Goal: Information Seeking & Learning: Learn about a topic

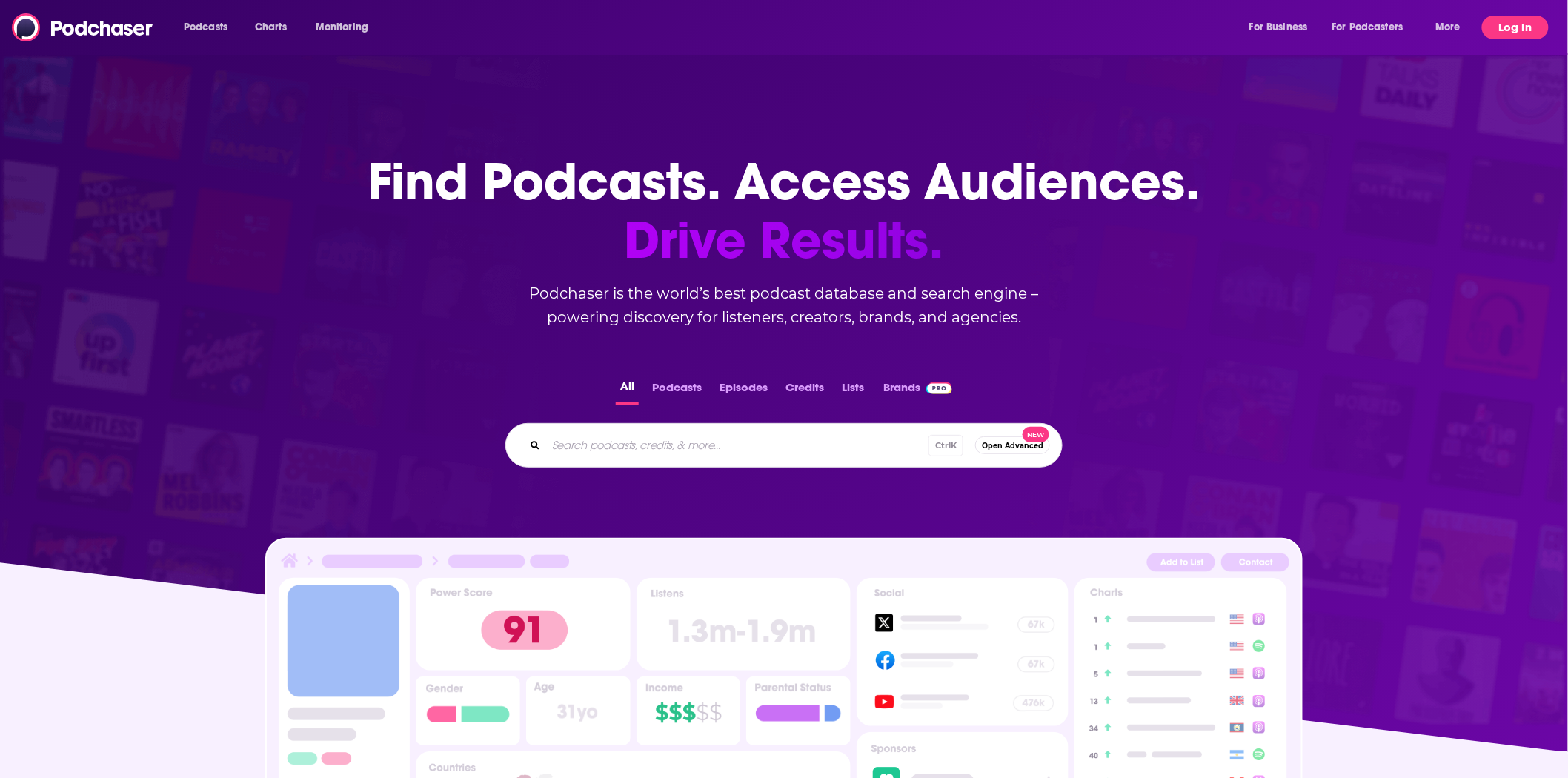
click at [1511, 25] on button "Log In" at bounding box center [1516, 27] width 67 height 23
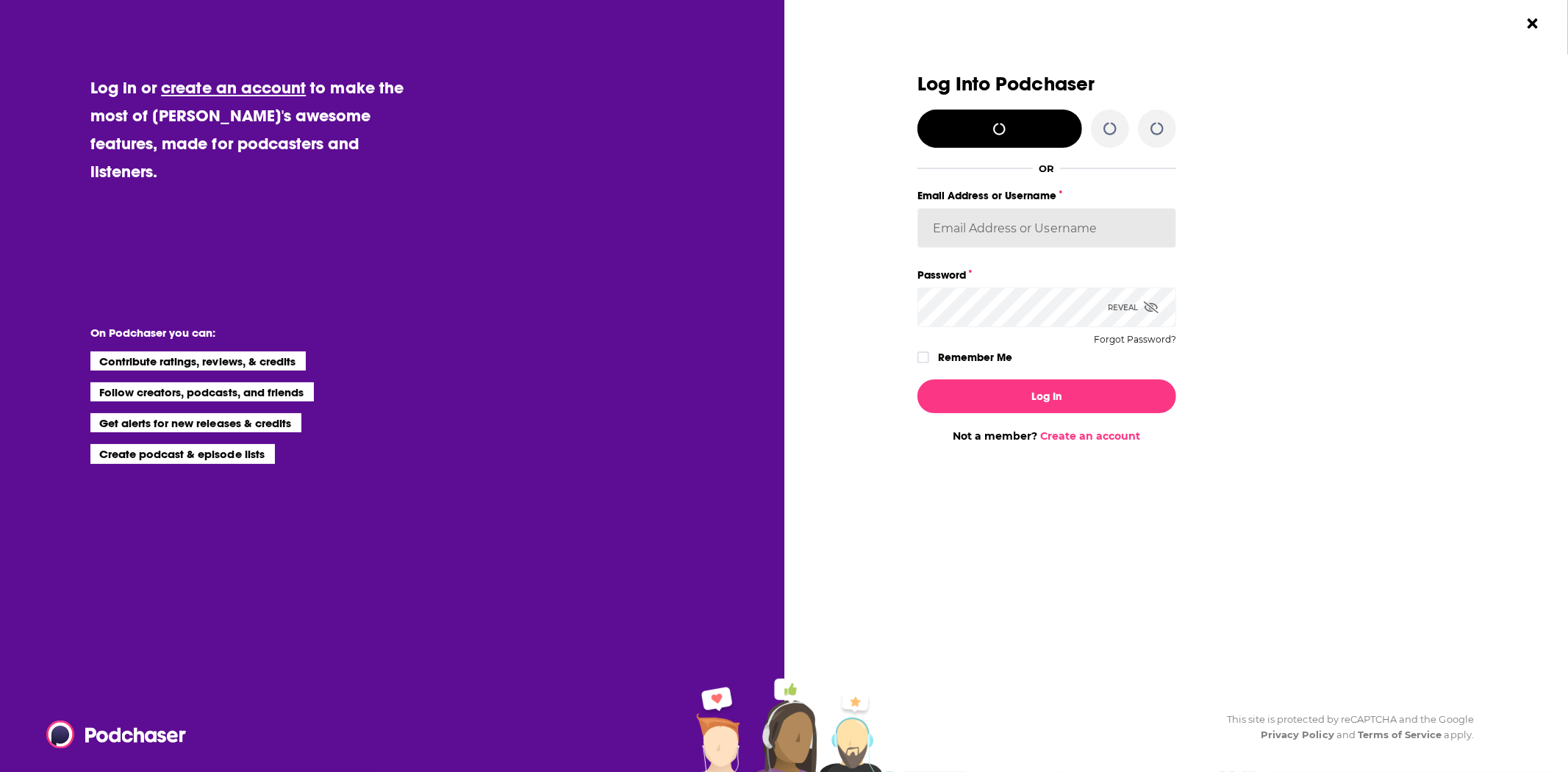
type input "[EMAIL_ADDRESS][DOMAIN_NAME]"
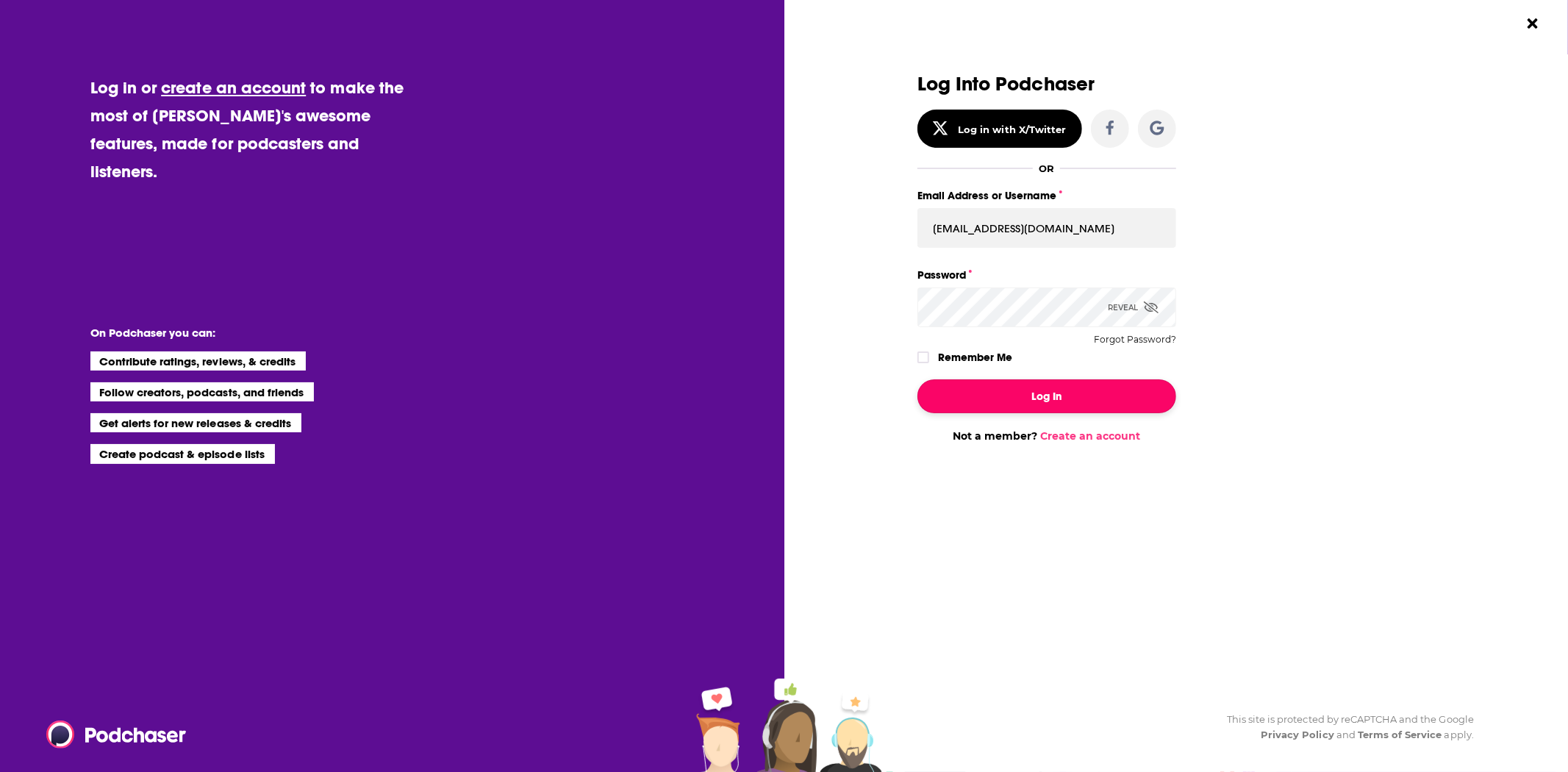
click at [1026, 391] on button "Log In" at bounding box center [1047, 396] width 259 height 34
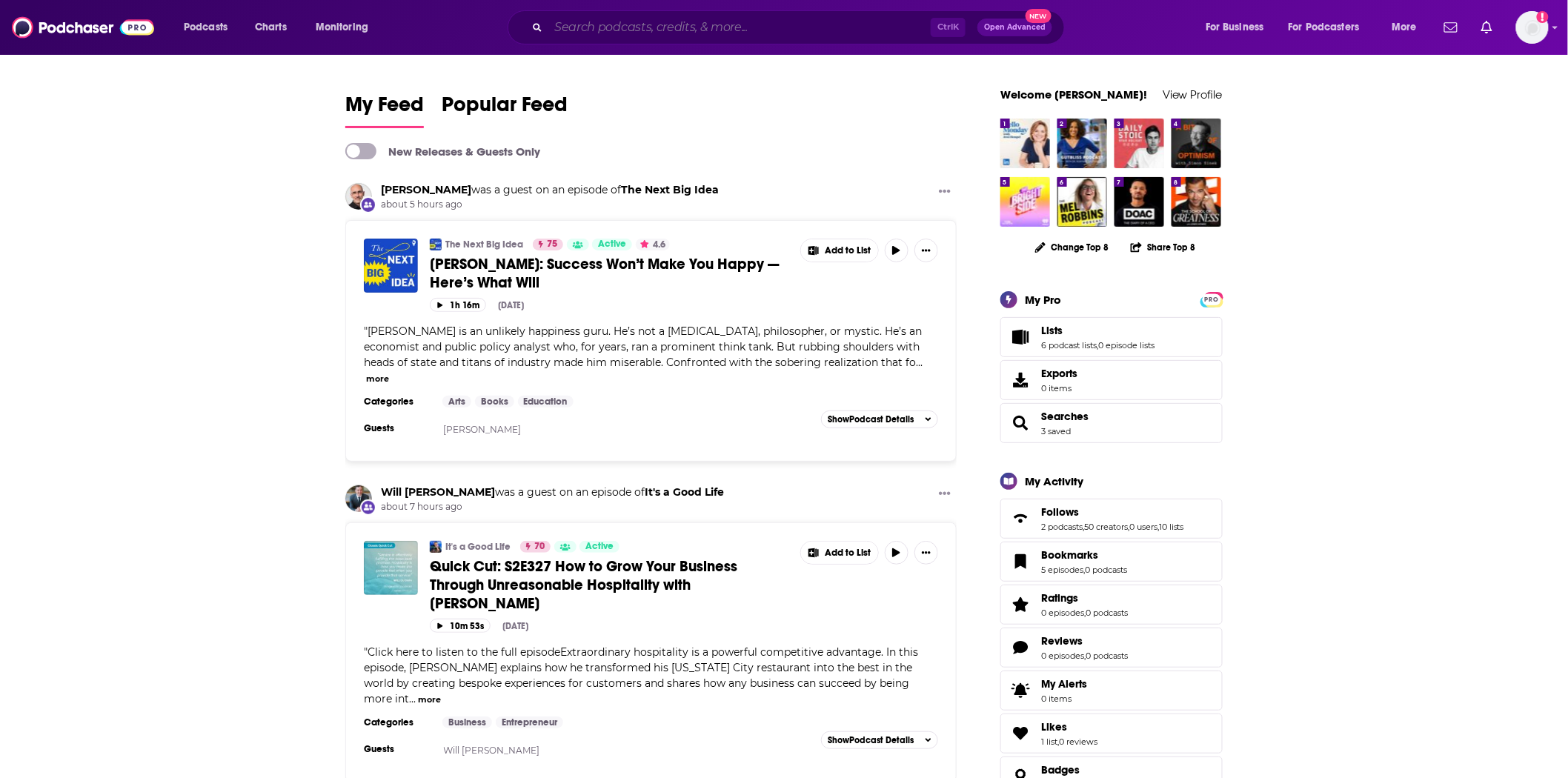
click at [626, 39] on input "Search podcasts, credits, & more..." at bounding box center [740, 27] width 383 height 23
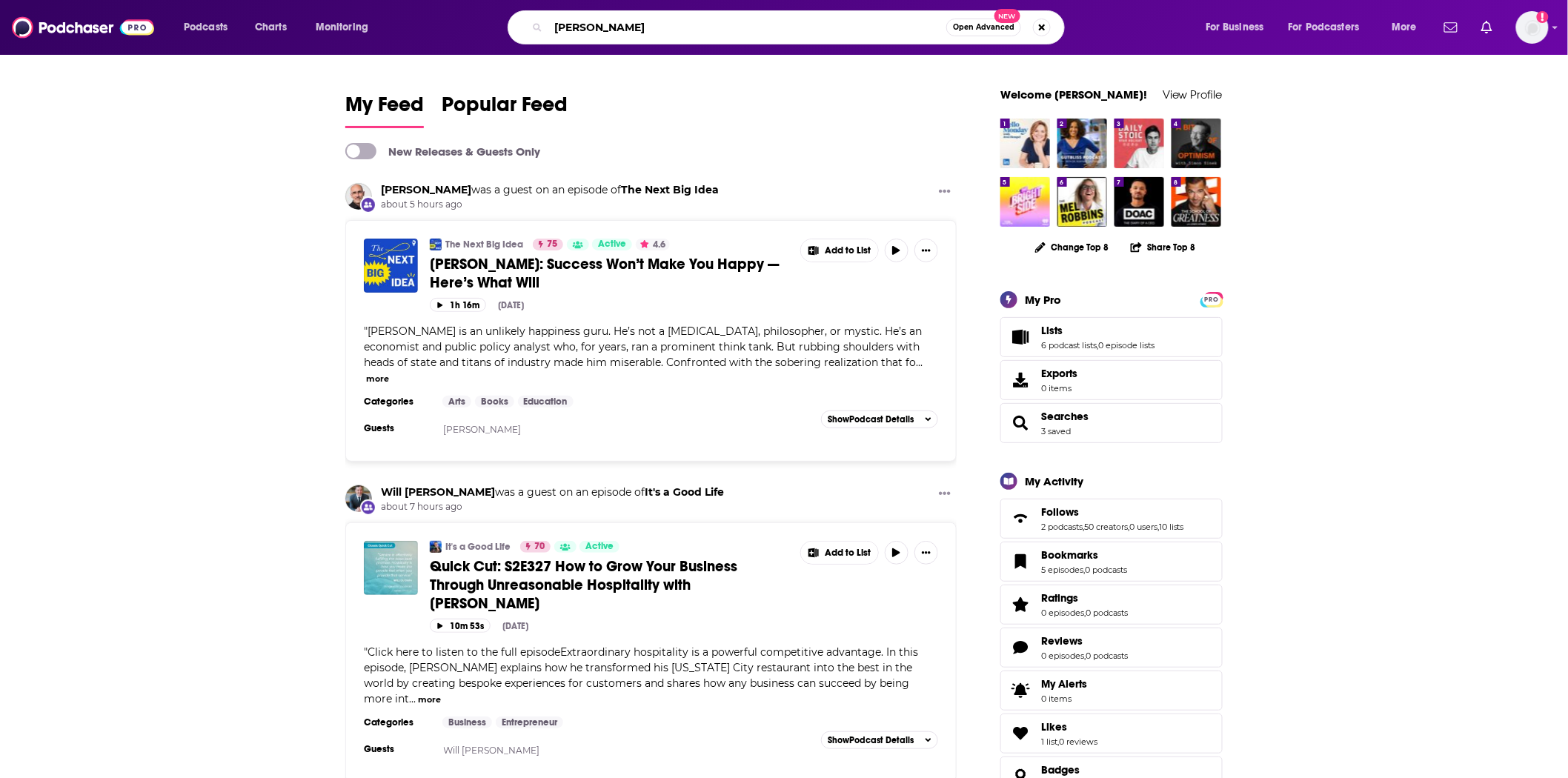
type input "[PERSON_NAME]"
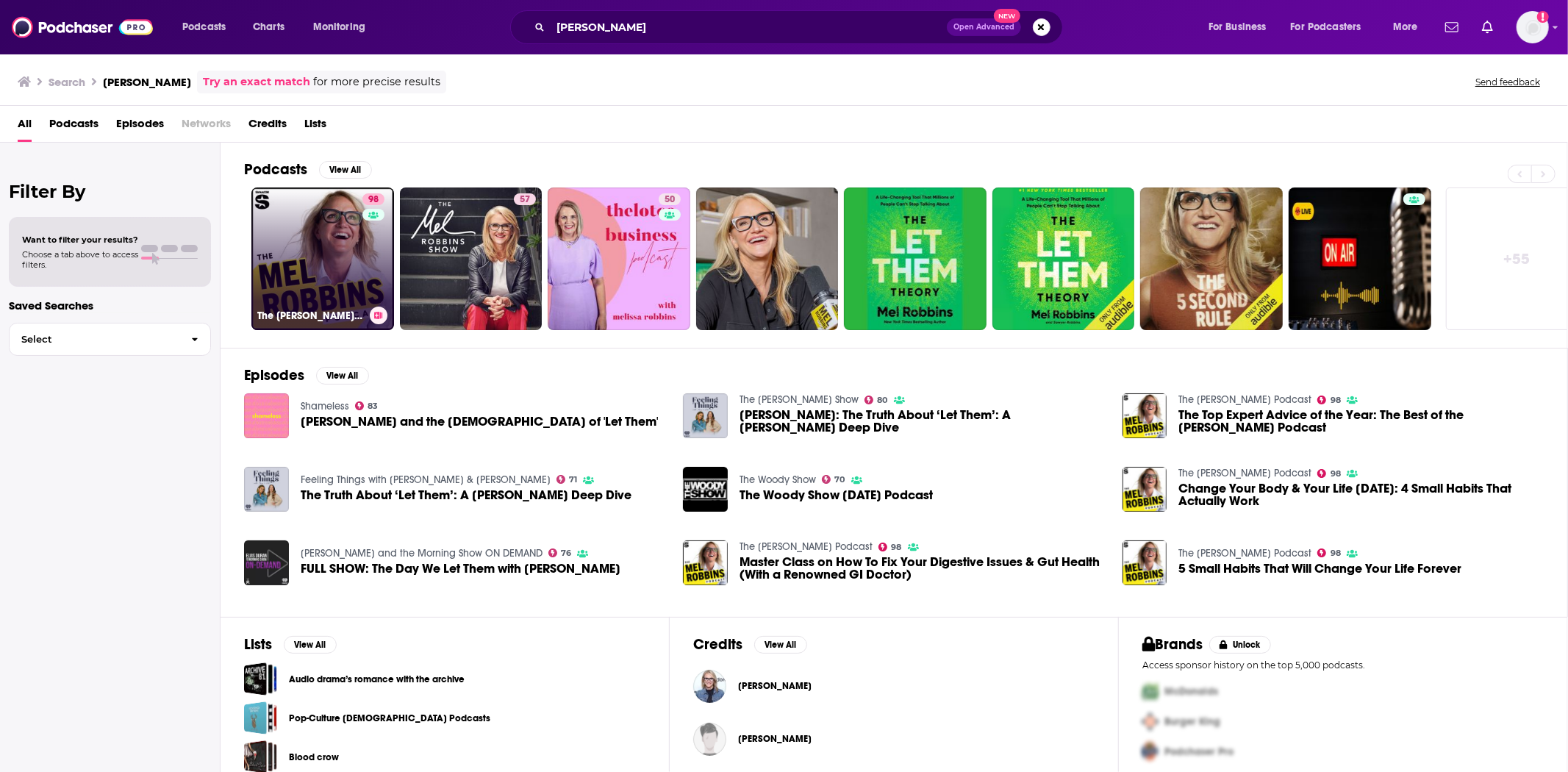
click at [327, 269] on link "98 The [PERSON_NAME] Podcast" at bounding box center [323, 259] width 143 height 143
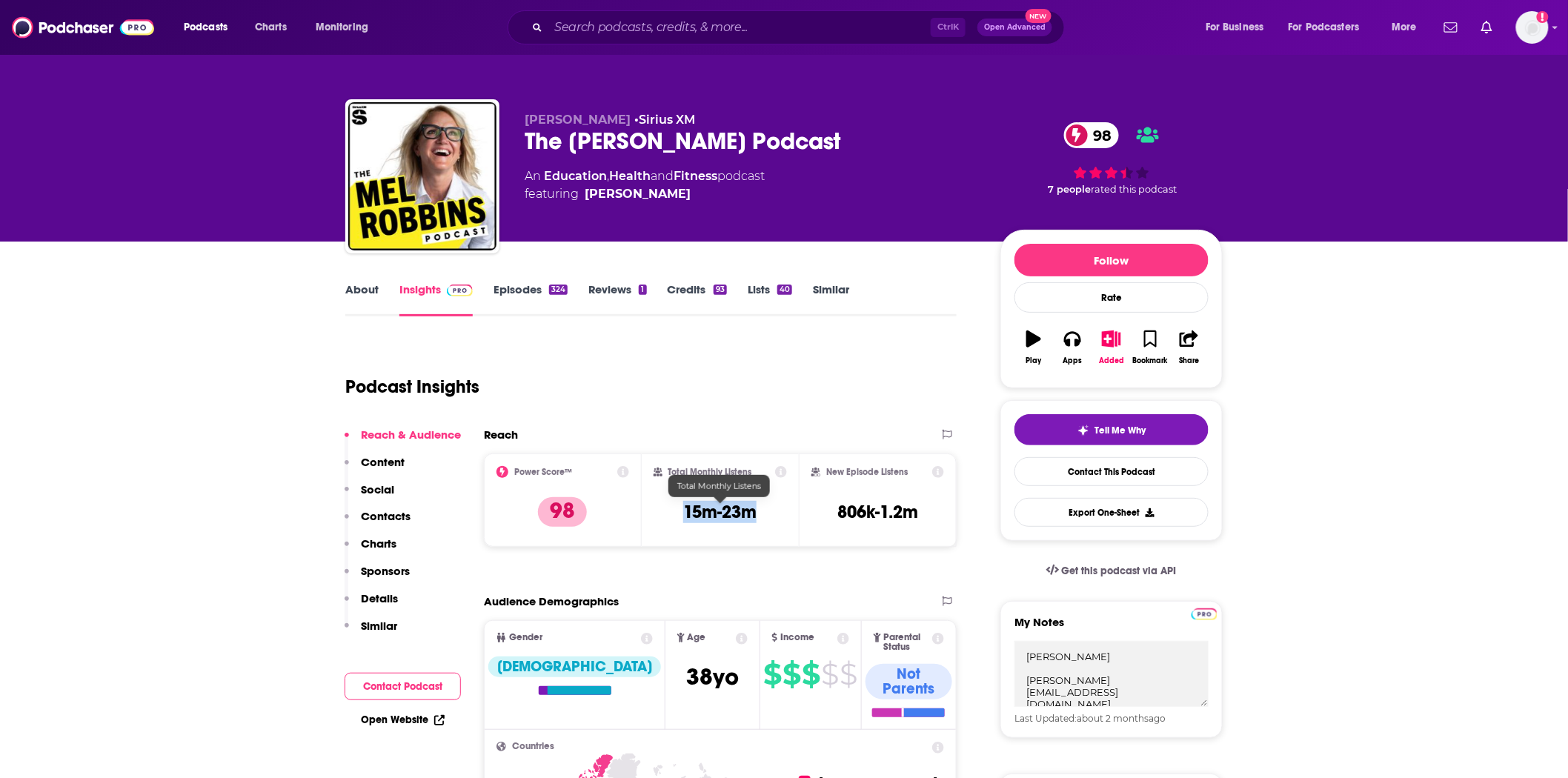
drag, startPoint x: 761, startPoint y: 509, endPoint x: 681, endPoint y: 507, distance: 80.0
click at [681, 507] on div "Total Monthly Listens 15m-23m" at bounding box center [720, 500] width 134 height 68
copy h3 "15m-23m"
click at [523, 290] on link "Episodes 324" at bounding box center [531, 299] width 74 height 34
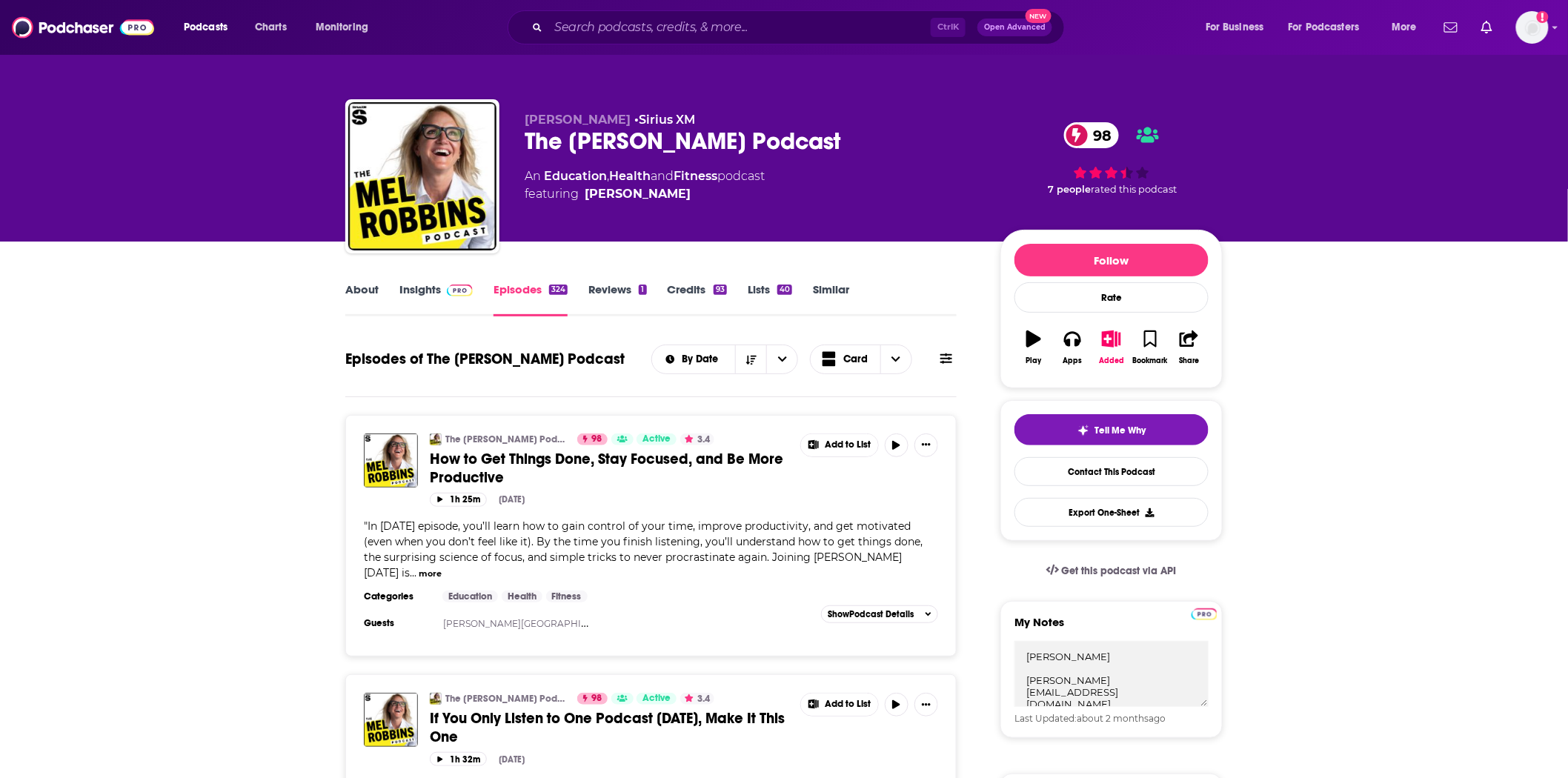
click at [470, 451] on span "How to Get Things Done, Stay Focused, and Be More Productive" at bounding box center [606, 468] width 353 height 37
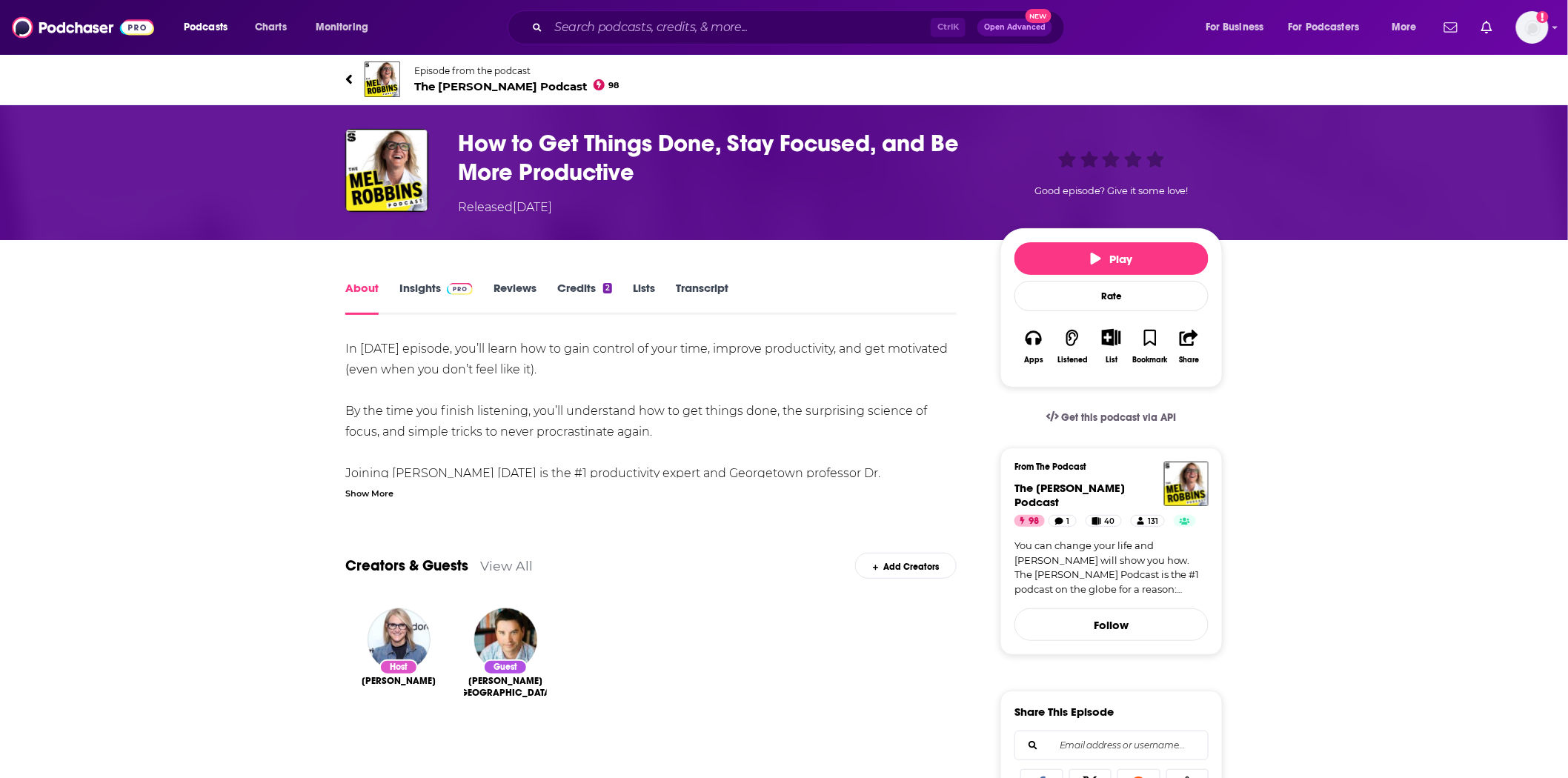
click at [706, 282] on link "Transcript" at bounding box center [703, 297] width 53 height 34
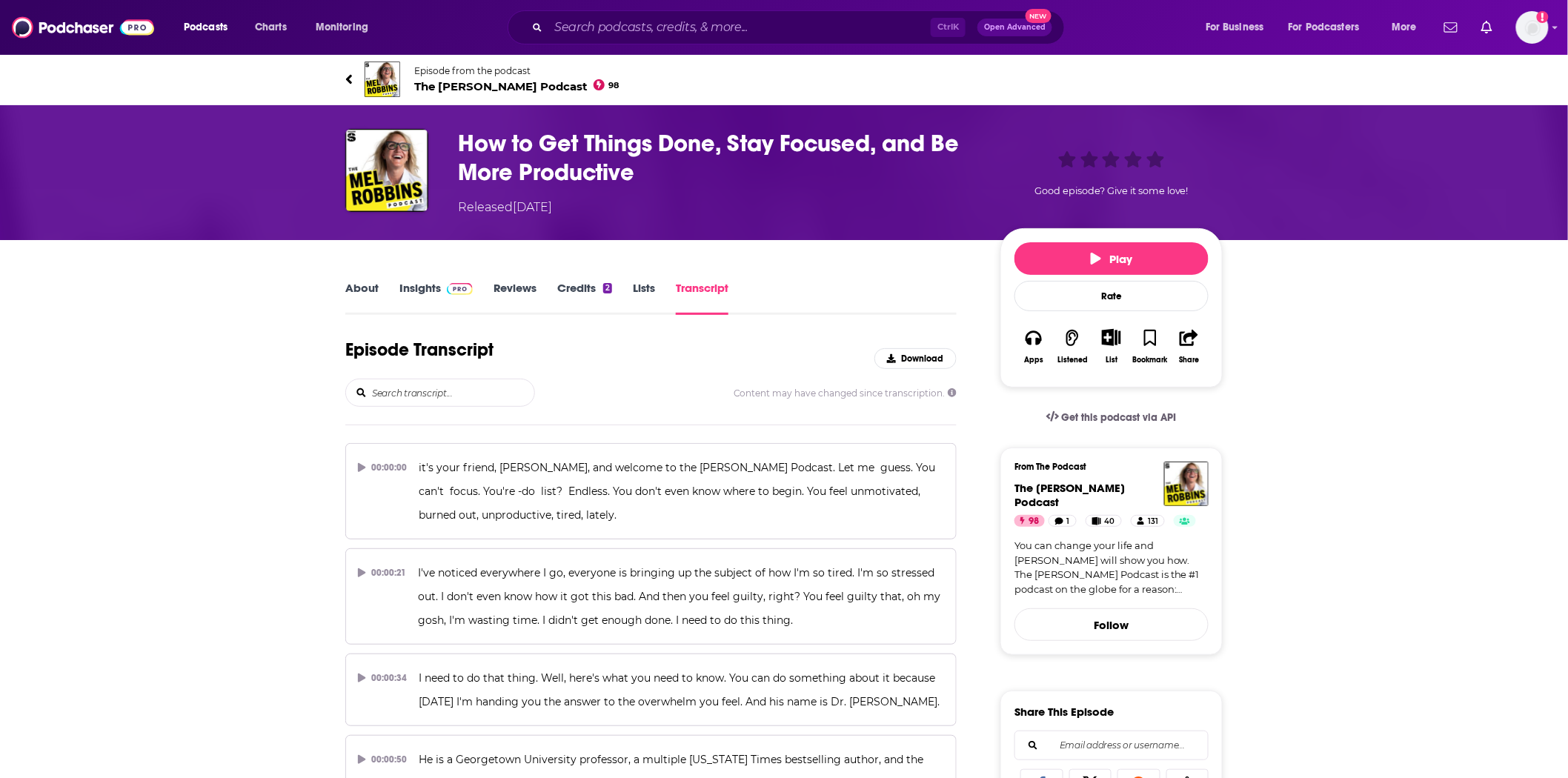
click at [483, 388] on input "search" at bounding box center [452, 392] width 164 height 26
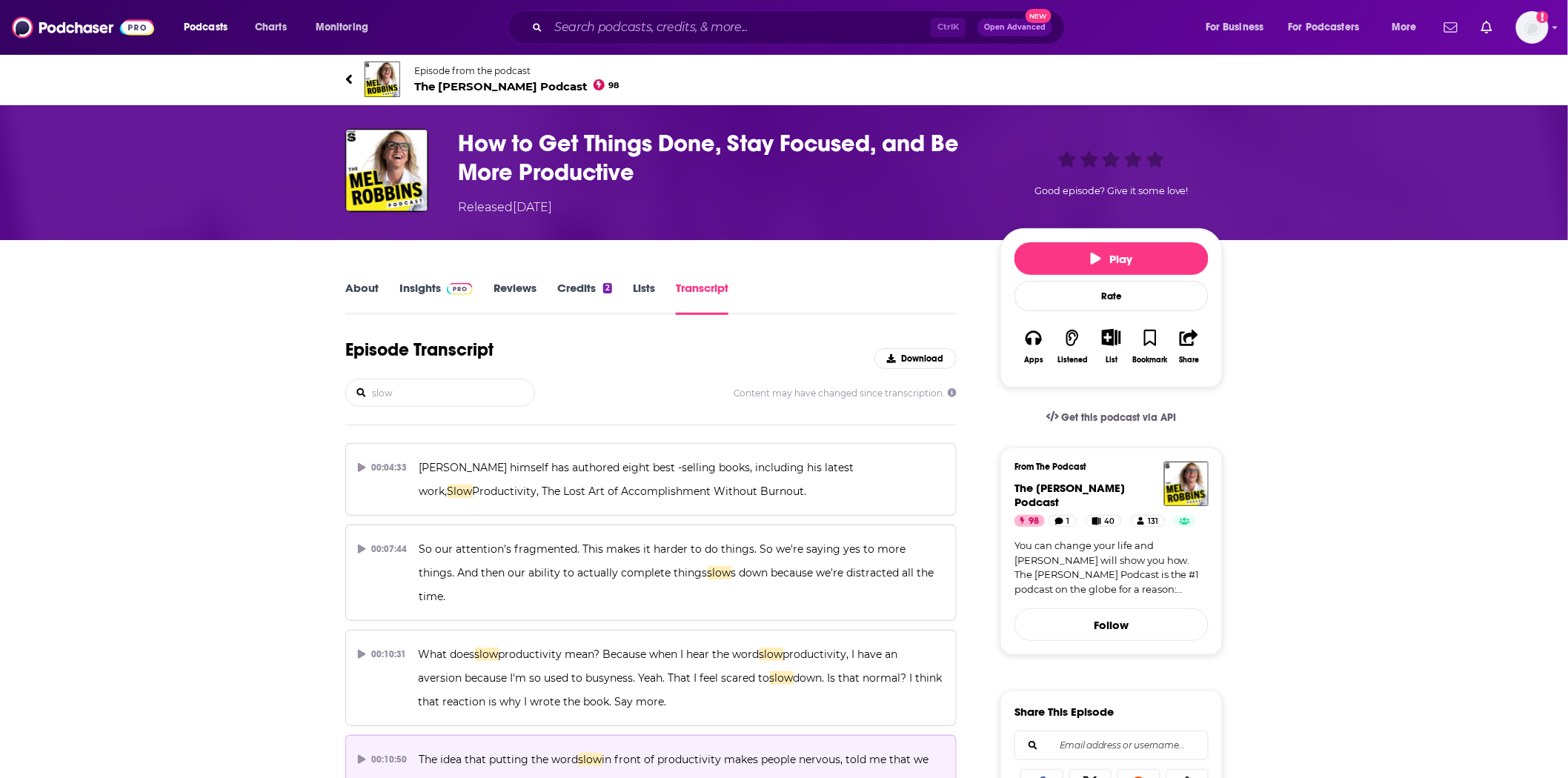
type input "slow"
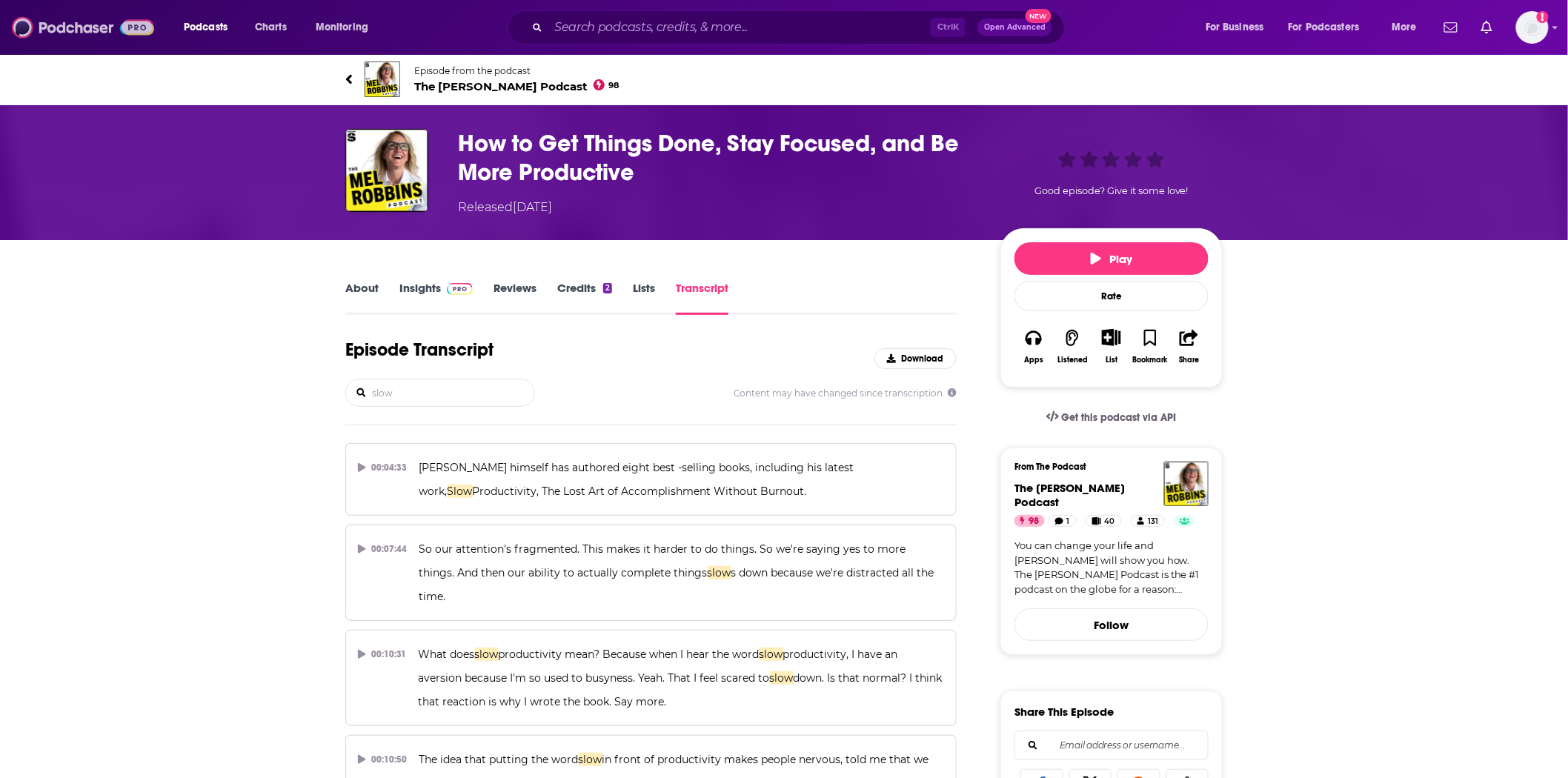
click at [48, 17] on img at bounding box center [83, 27] width 142 height 28
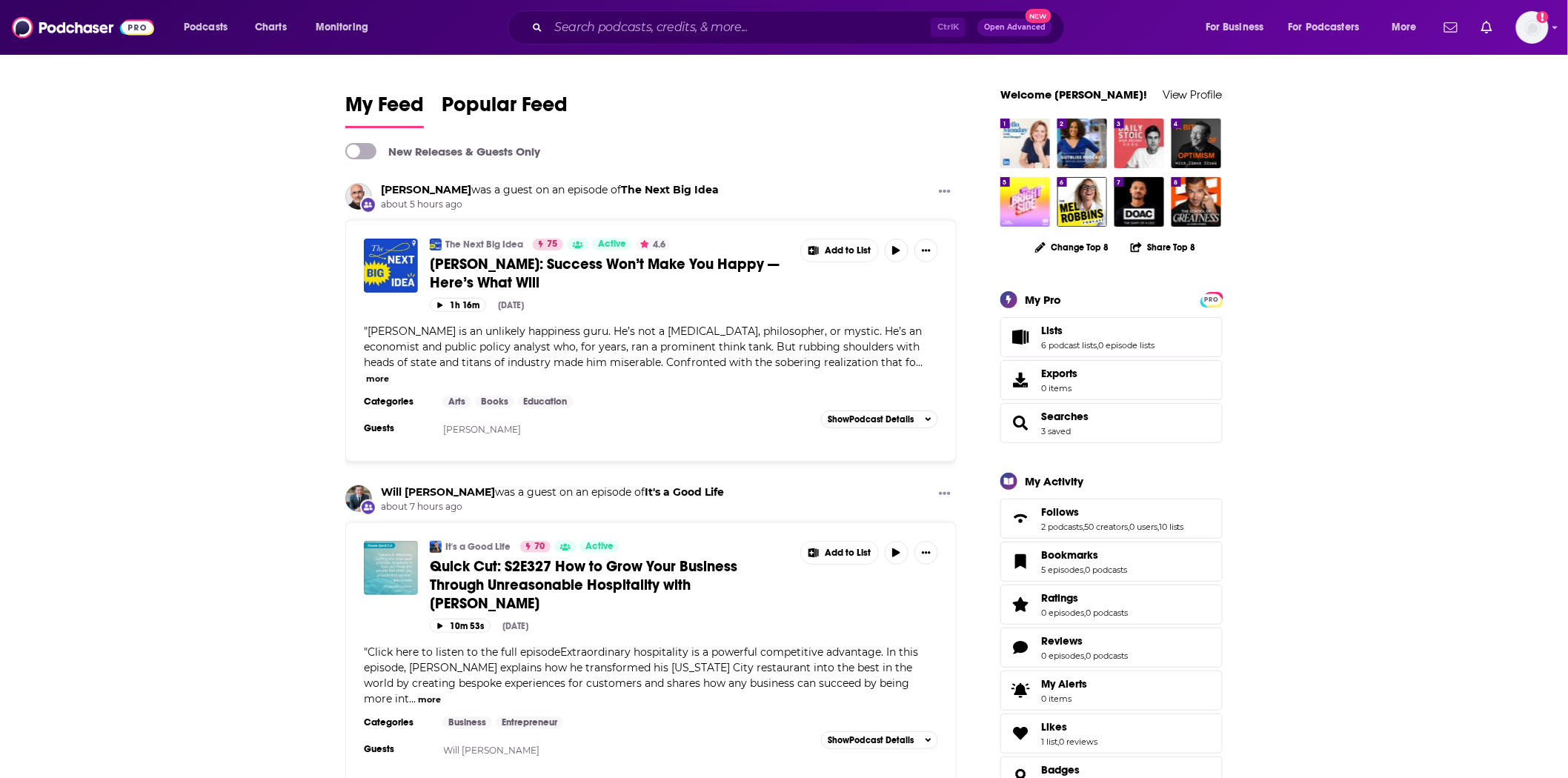
drag, startPoint x: 1429, startPoint y: 557, endPoint x: 1414, endPoint y: 542, distance: 21.2
click at [595, 260] on span "[PERSON_NAME]: Success Won’t Make You Happy — Here’s What Will" at bounding box center [604, 273] width 349 height 37
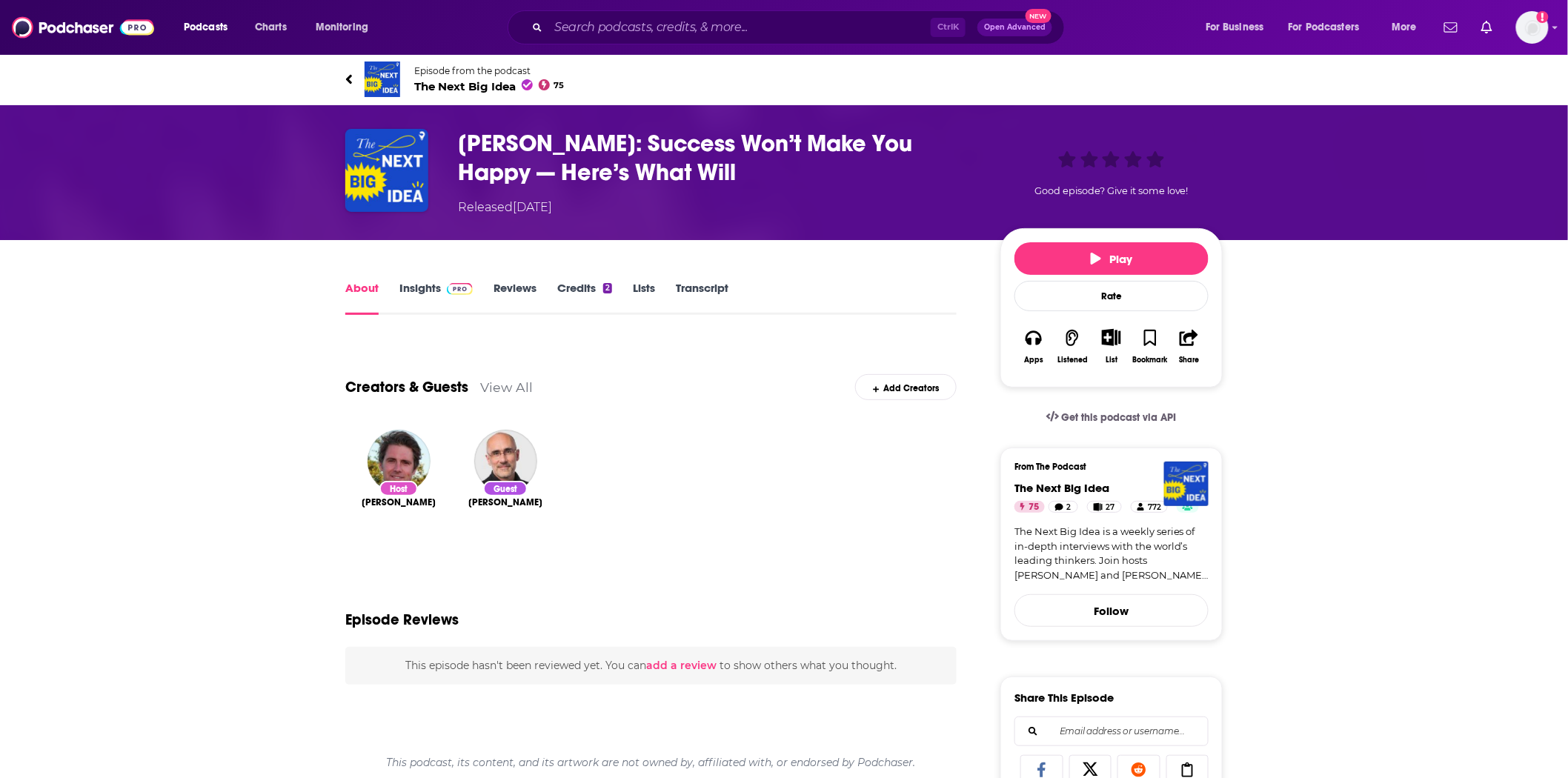
click at [628, 158] on h1 "[PERSON_NAME]: Success Won’t Make You Happy — Here’s What Will" at bounding box center [718, 158] width 519 height 57
click at [685, 284] on link "Transcript" at bounding box center [703, 297] width 53 height 34
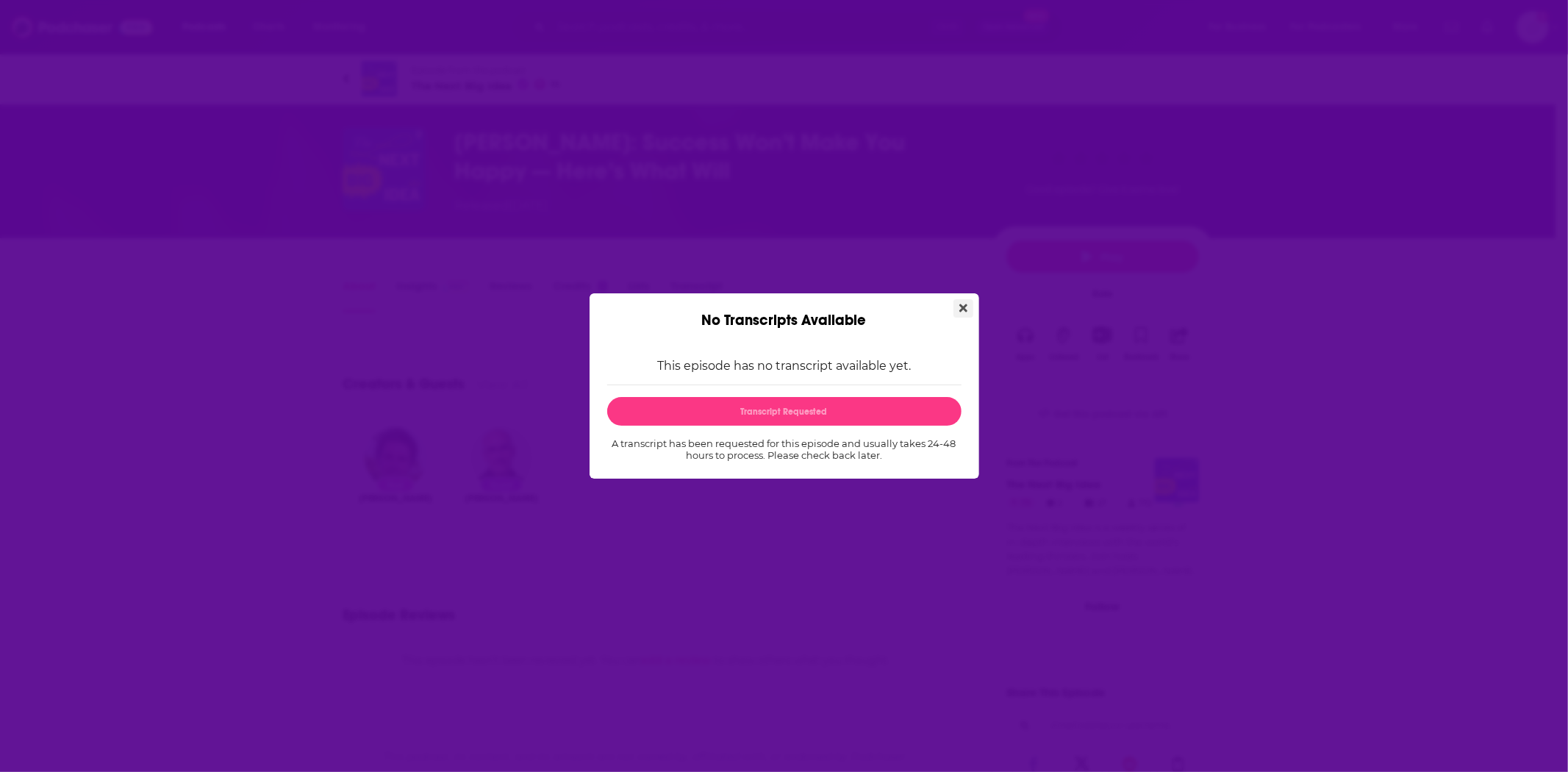
click at [961, 313] on icon "Close" at bounding box center [963, 308] width 8 height 12
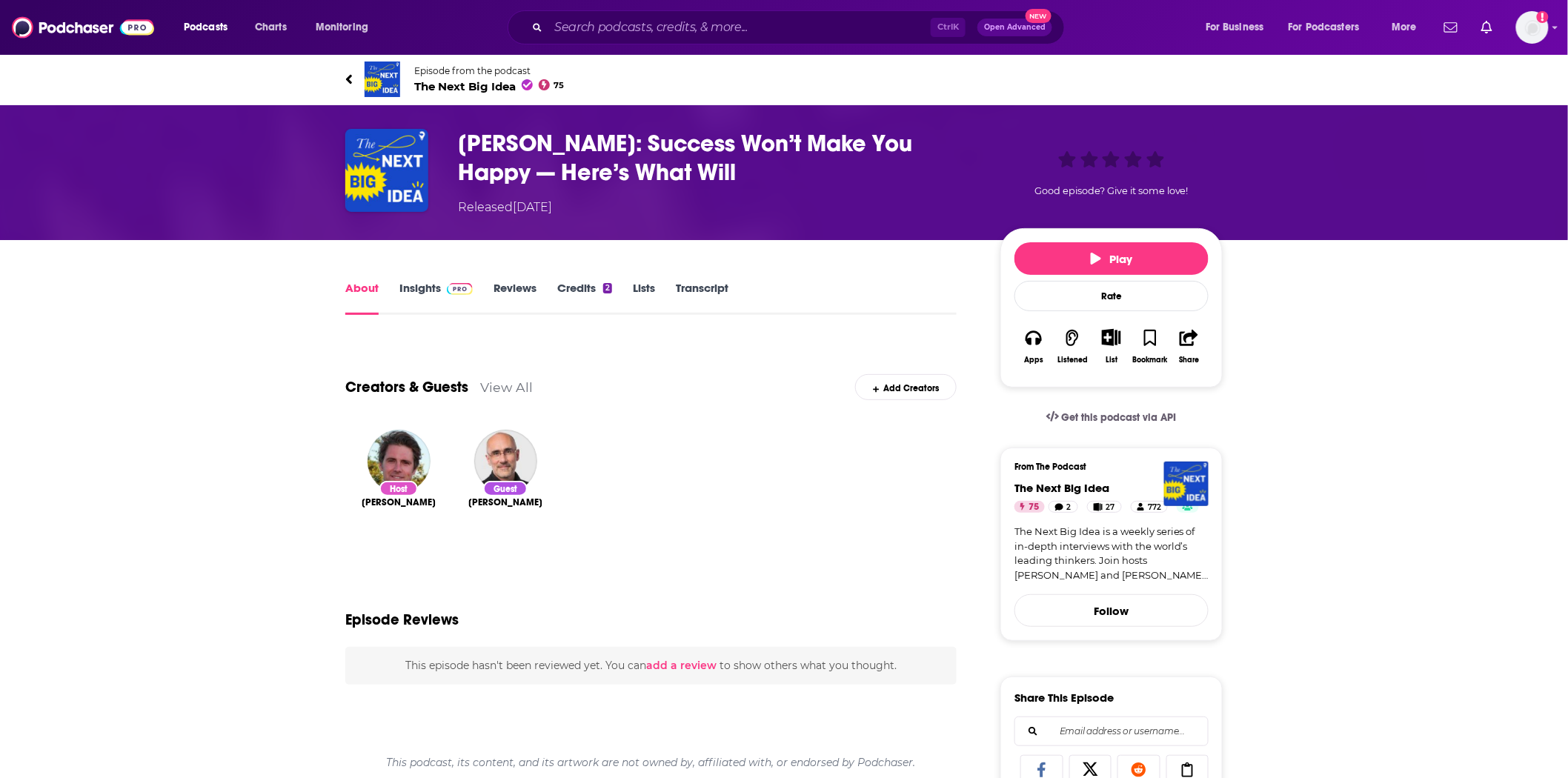
click at [628, 151] on h1 "[PERSON_NAME]: Success Won’t Make You Happy — Here’s What Will" at bounding box center [718, 158] width 519 height 57
click at [498, 83] on span "The Next Big Idea 75" at bounding box center [489, 86] width 151 height 14
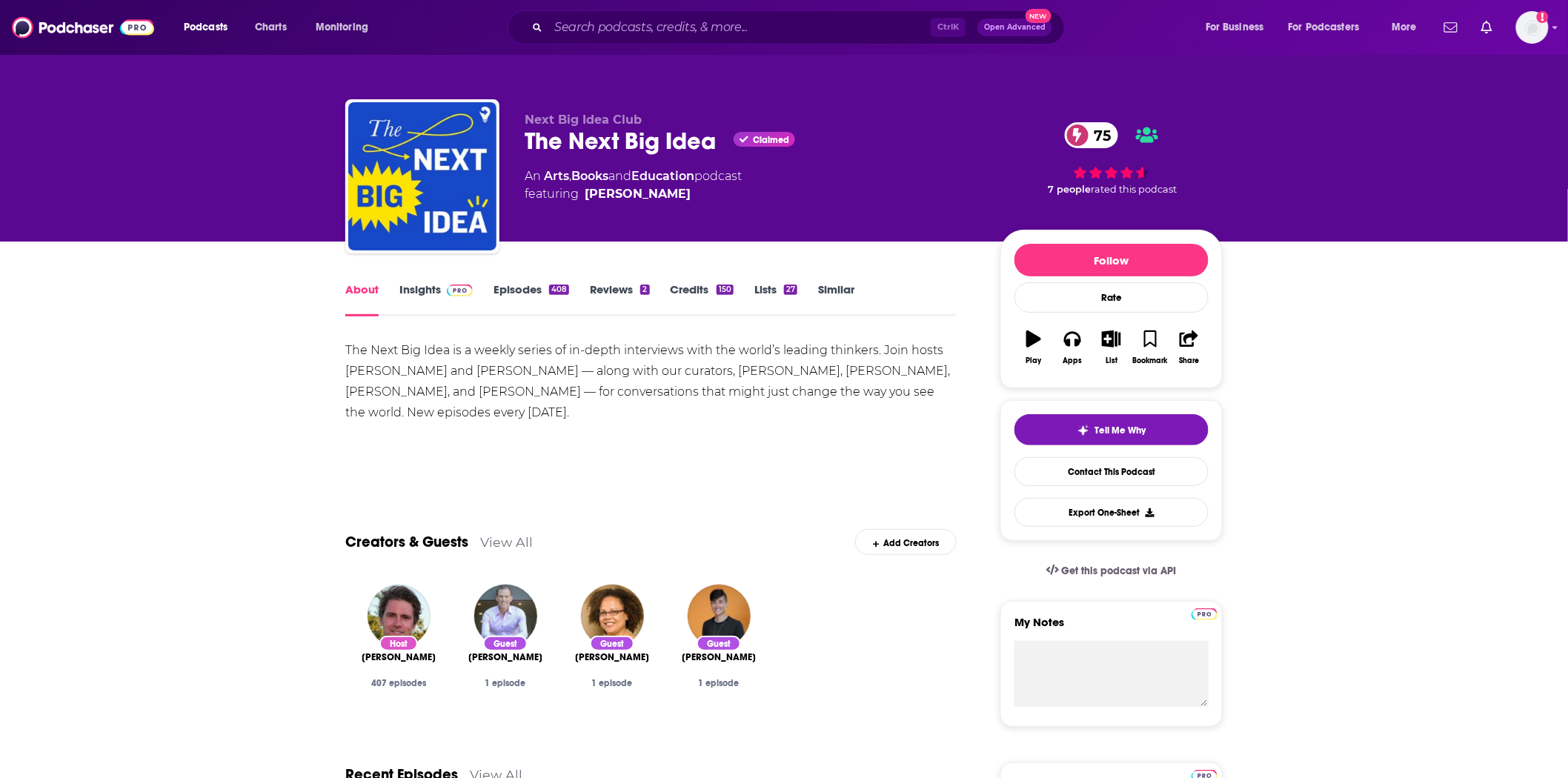
click at [535, 285] on link "Episodes 408" at bounding box center [532, 299] width 76 height 34
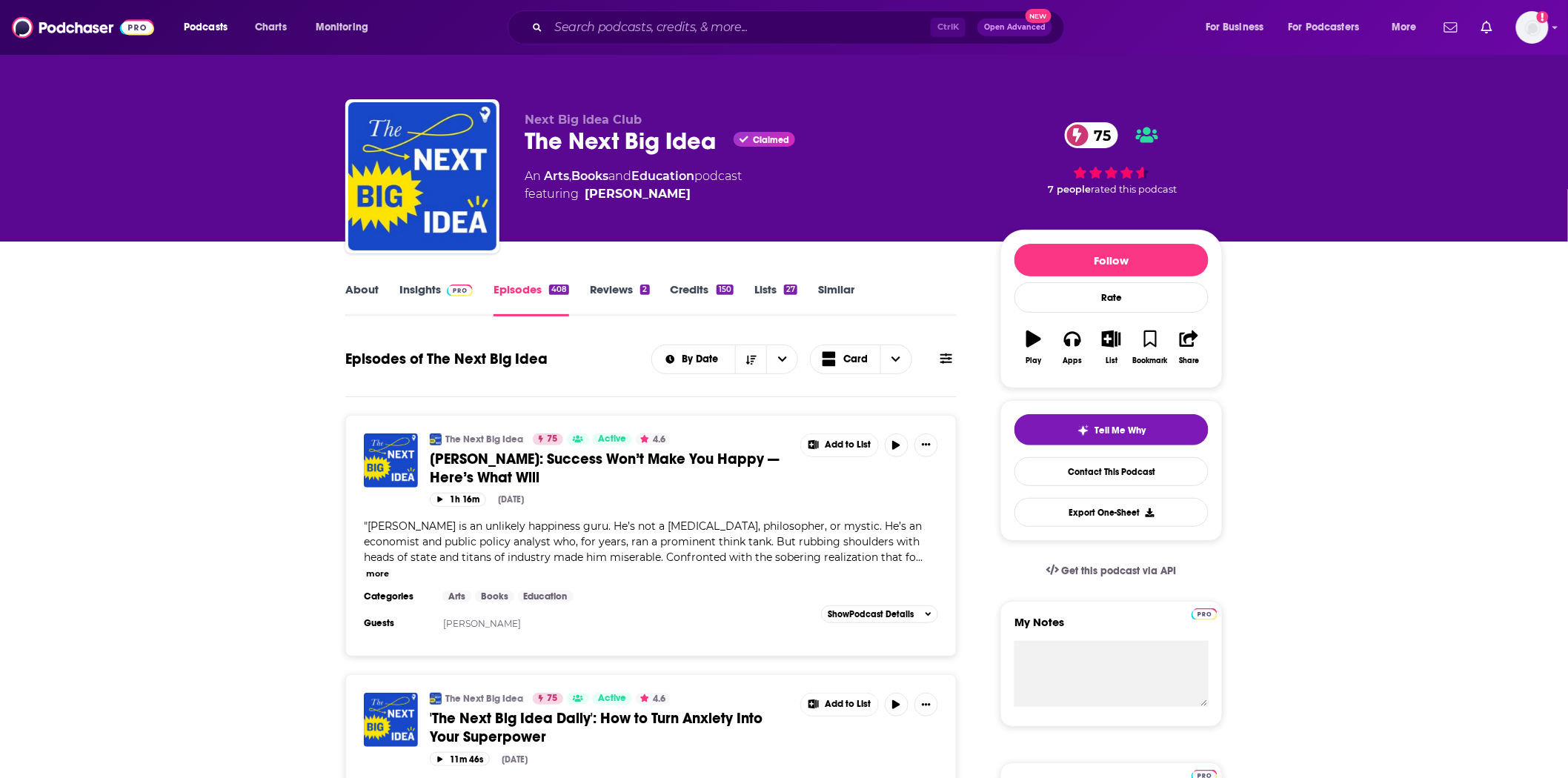
click at [380, 568] on button "more" at bounding box center [377, 574] width 23 height 13
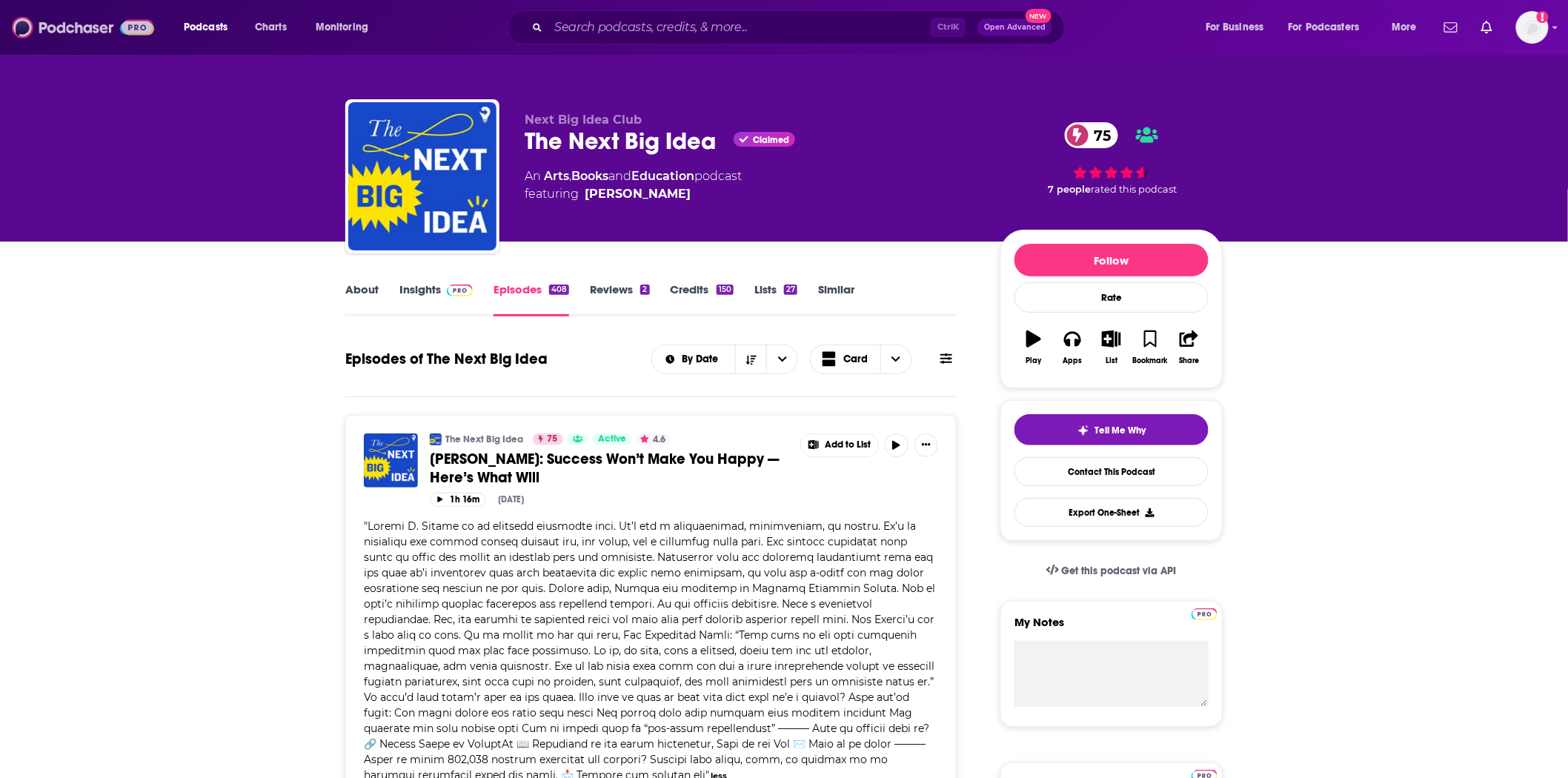
click at [104, 28] on img at bounding box center [83, 27] width 142 height 28
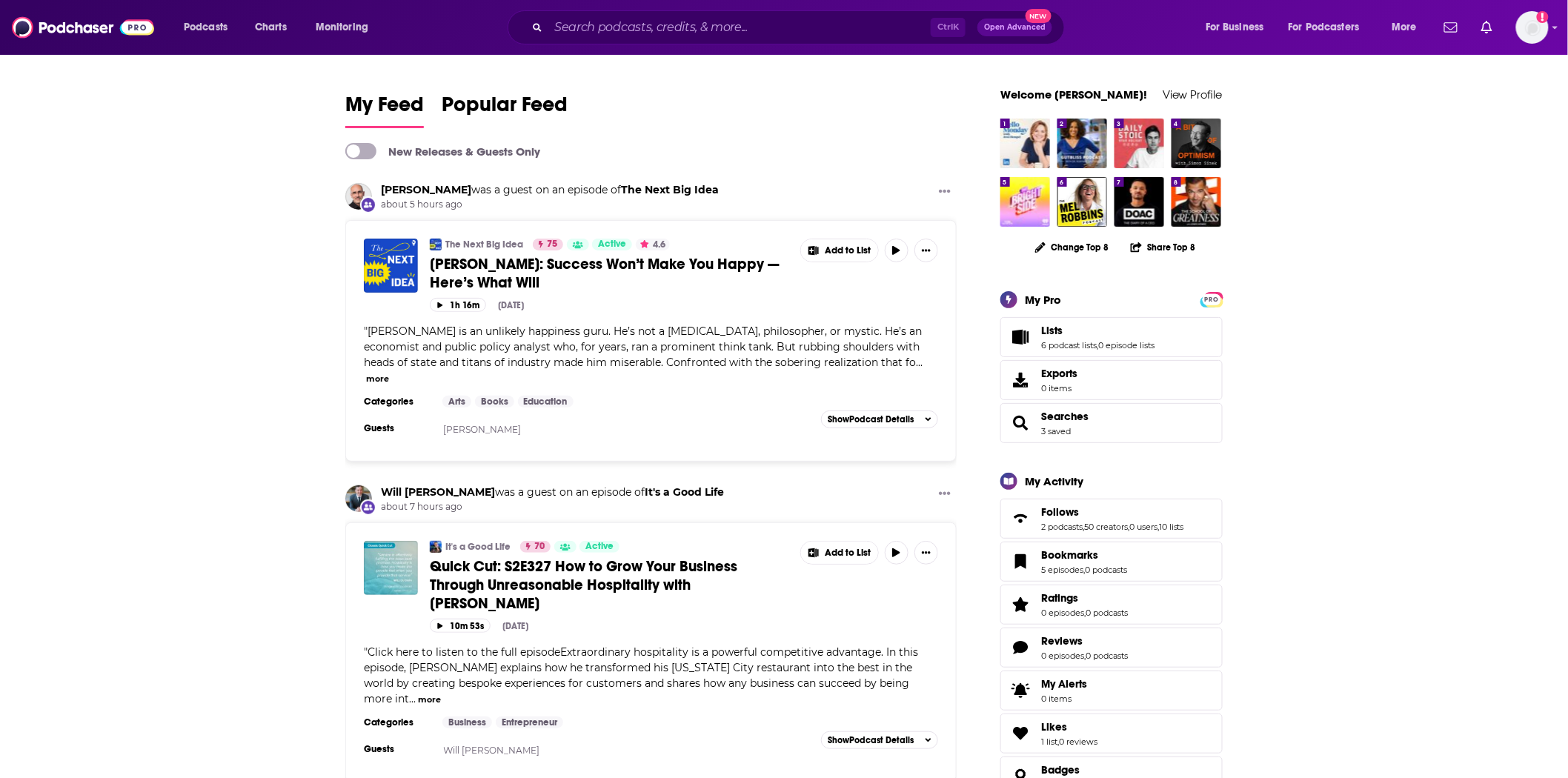
click at [560, 578] on span "Quick Cut: S2E327 How to Grow Your Business Through Unreasonable Hospitality wi…" at bounding box center [583, 584] width 308 height 55
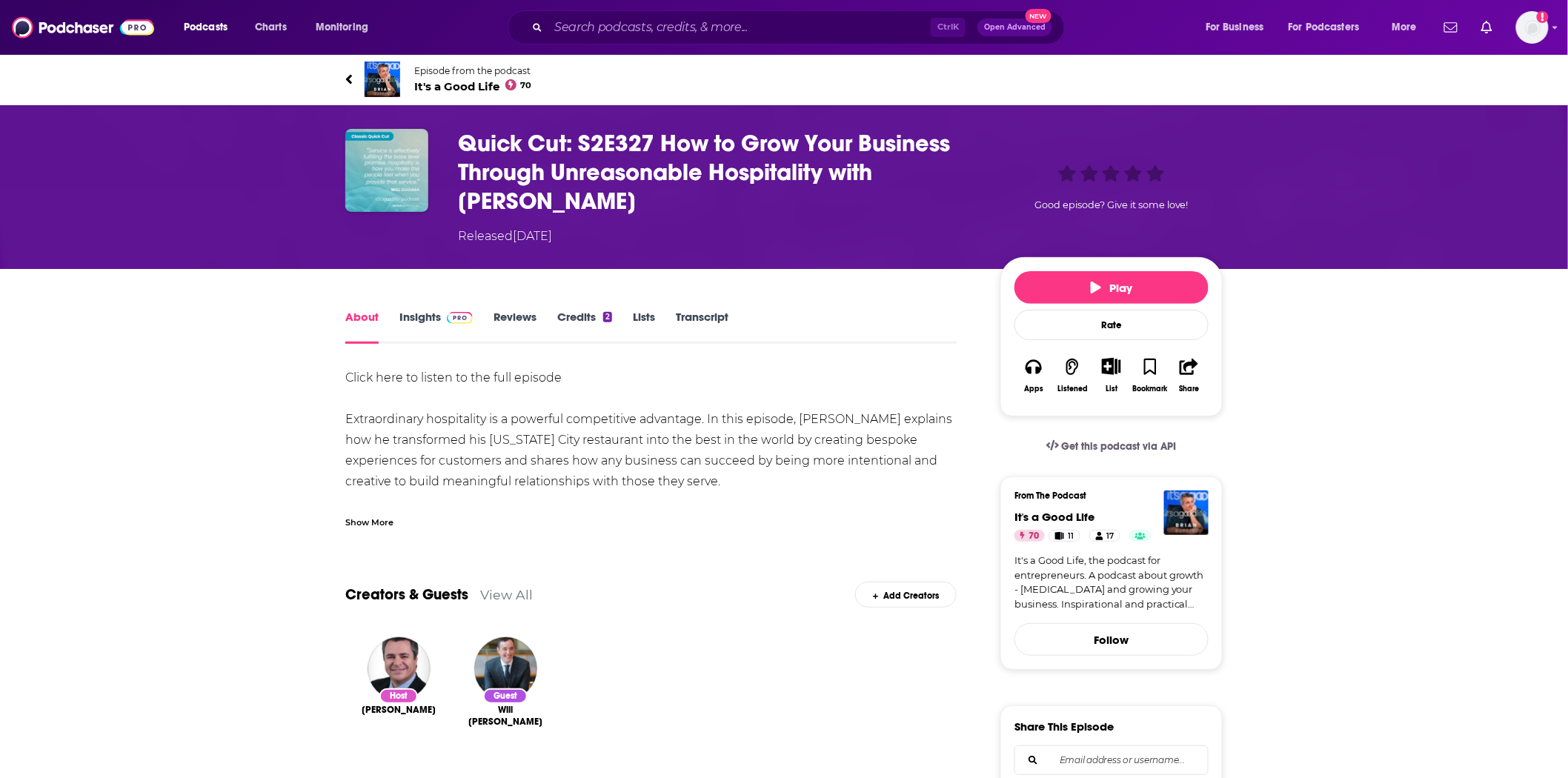
click at [367, 519] on div "Show More" at bounding box center [370, 521] width 48 height 14
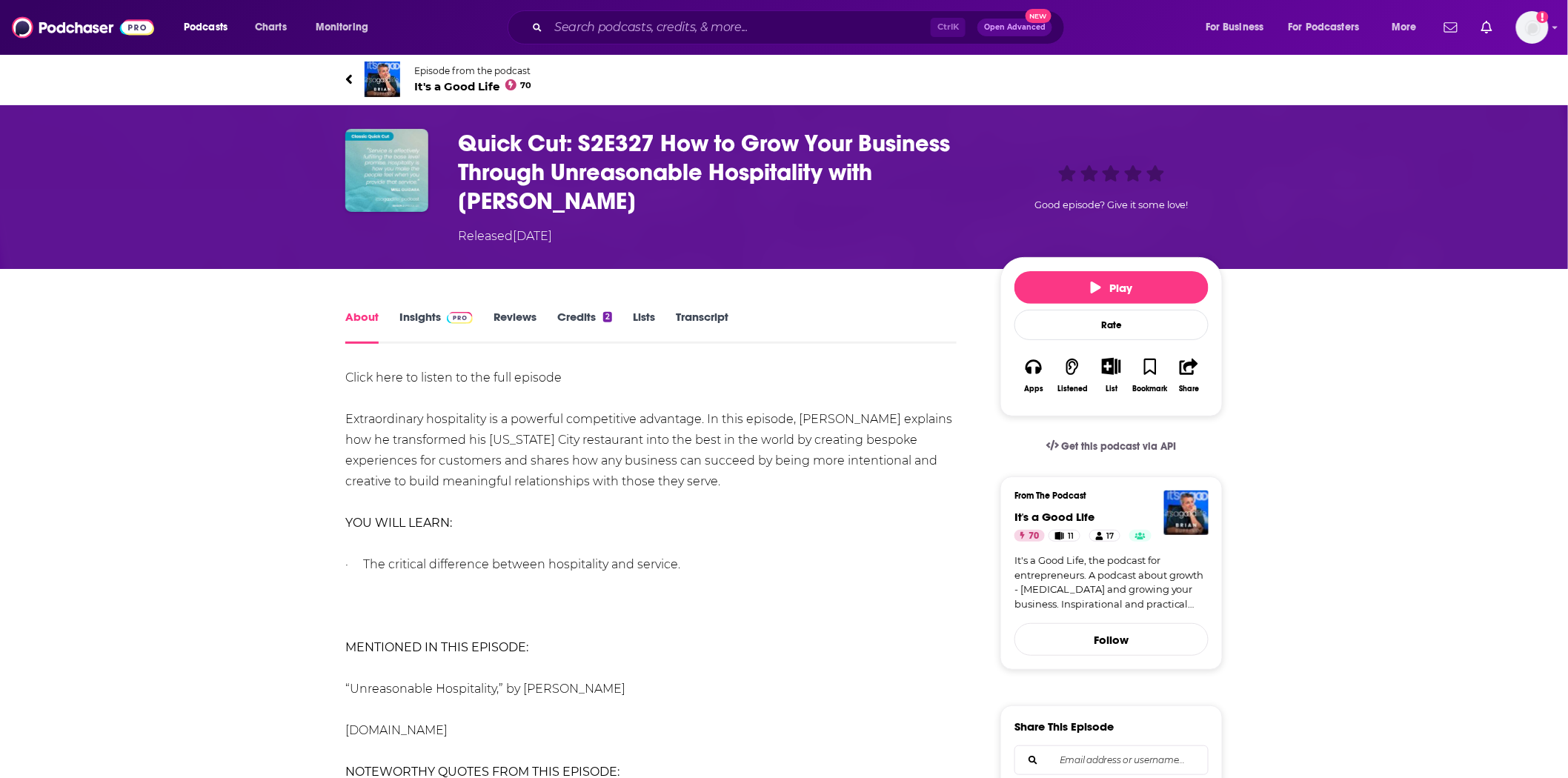
click at [1034, 365] on icon "button" at bounding box center [1034, 367] width 17 height 17
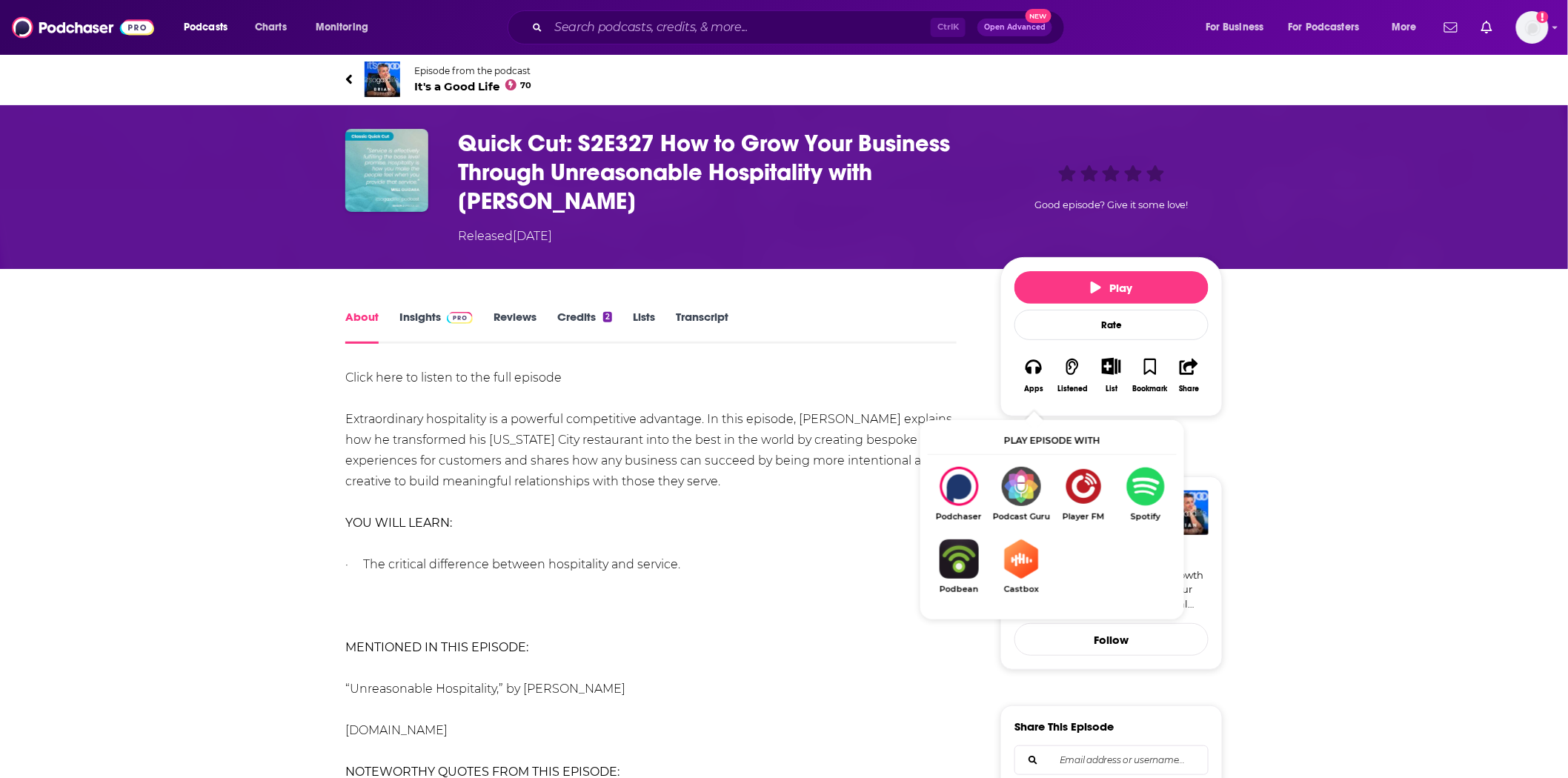
click at [492, 82] on span "It's a Good Life 70" at bounding box center [474, 86] width 118 height 14
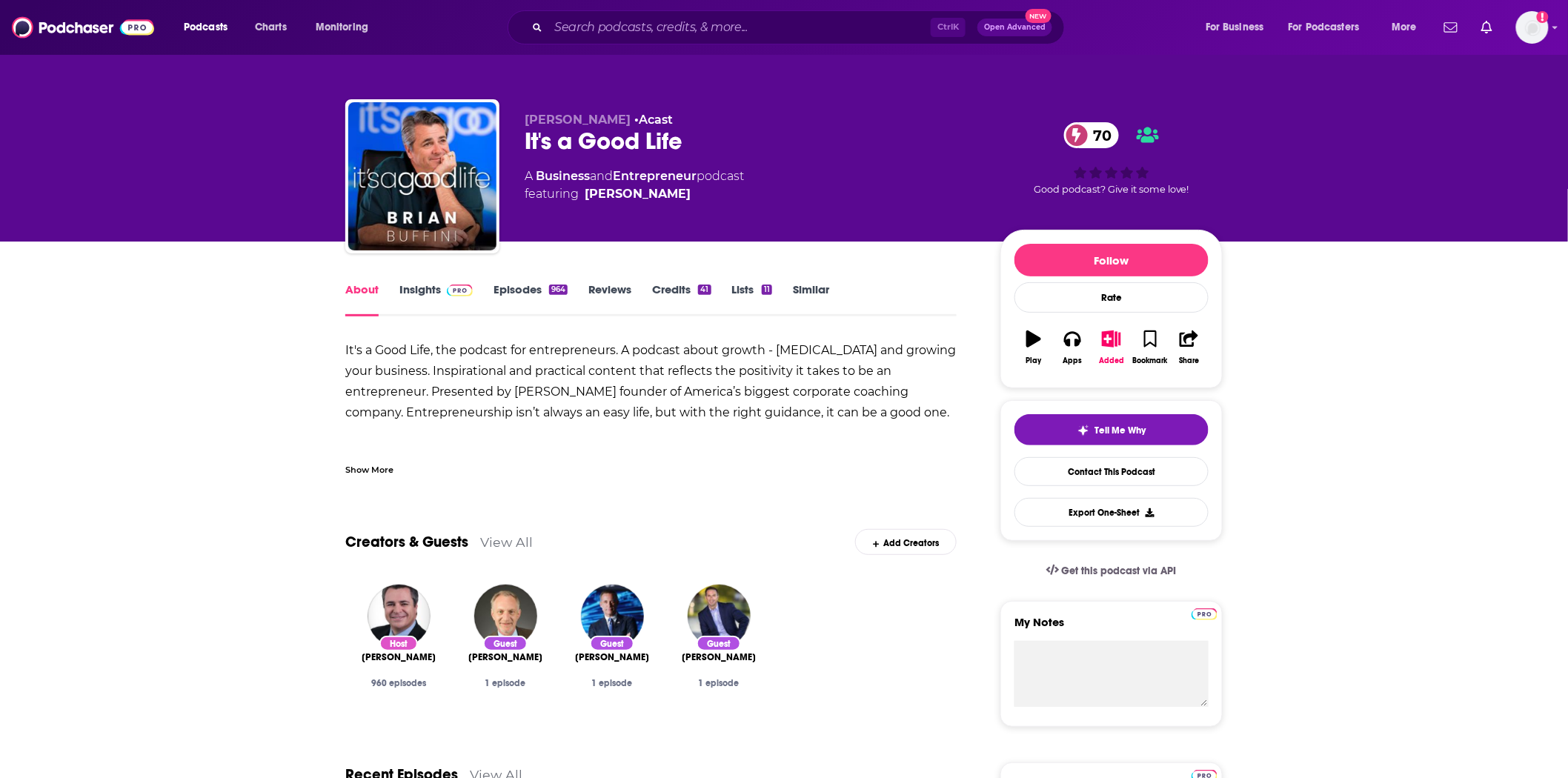
click at [430, 290] on link "Insights" at bounding box center [436, 299] width 73 height 34
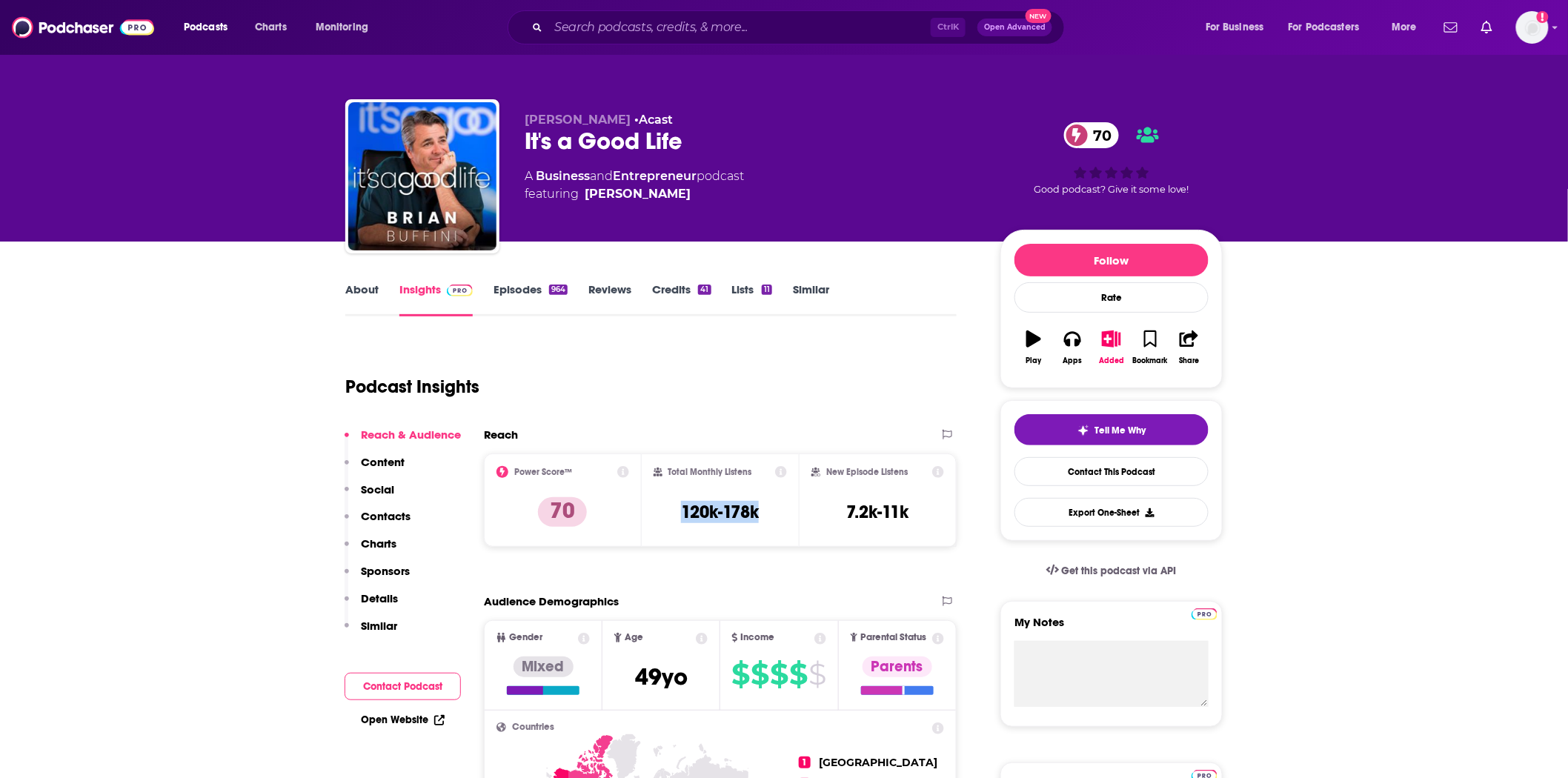
drag, startPoint x: 766, startPoint y: 506, endPoint x: 663, endPoint y: 507, distance: 103.0
click at [663, 507] on div "Total Monthly Listens 120k-178k" at bounding box center [720, 500] width 134 height 68
copy h3 "120k-178k"
click at [90, 28] on img at bounding box center [83, 27] width 142 height 28
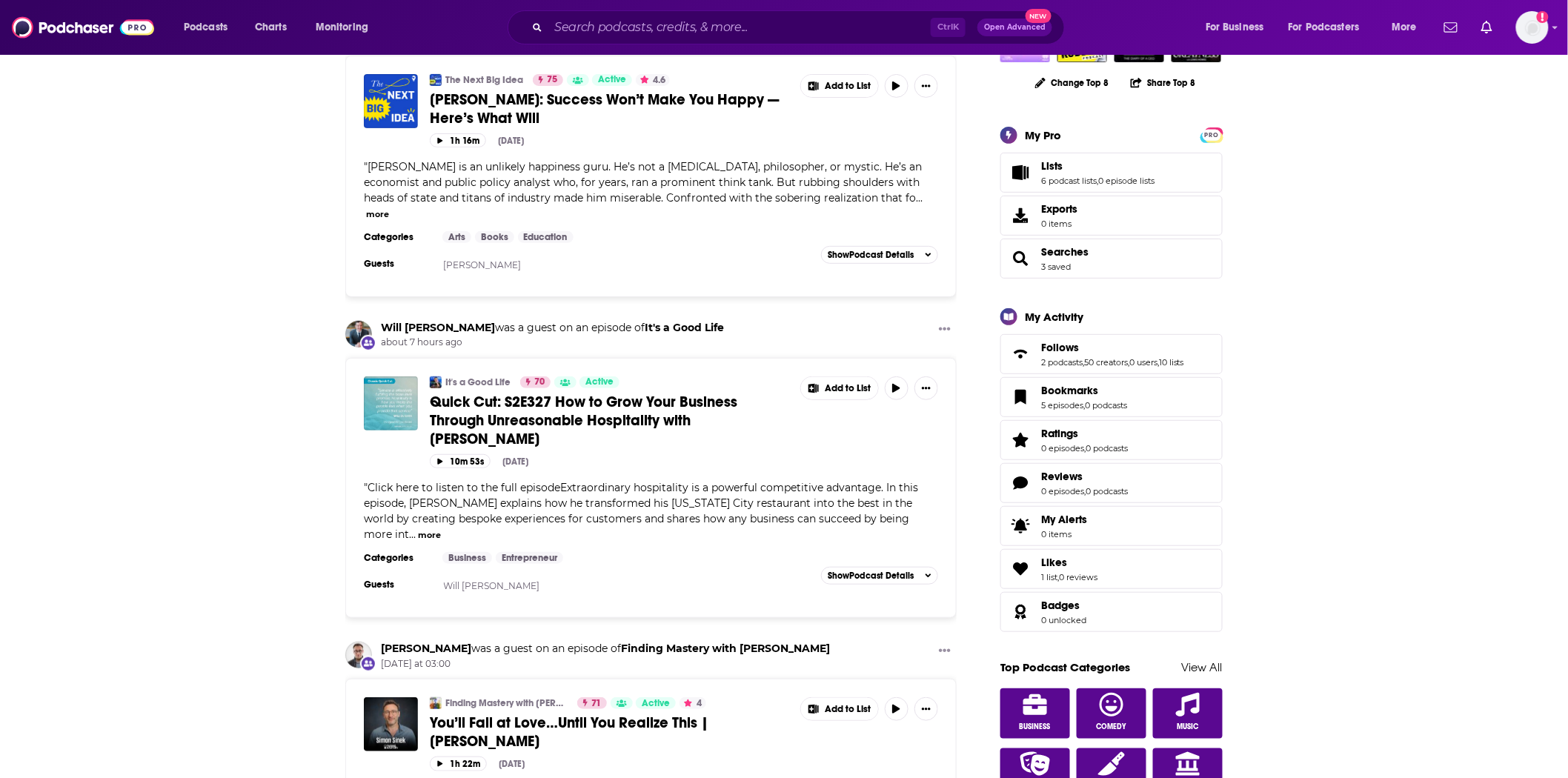
scroll to position [494, 0]
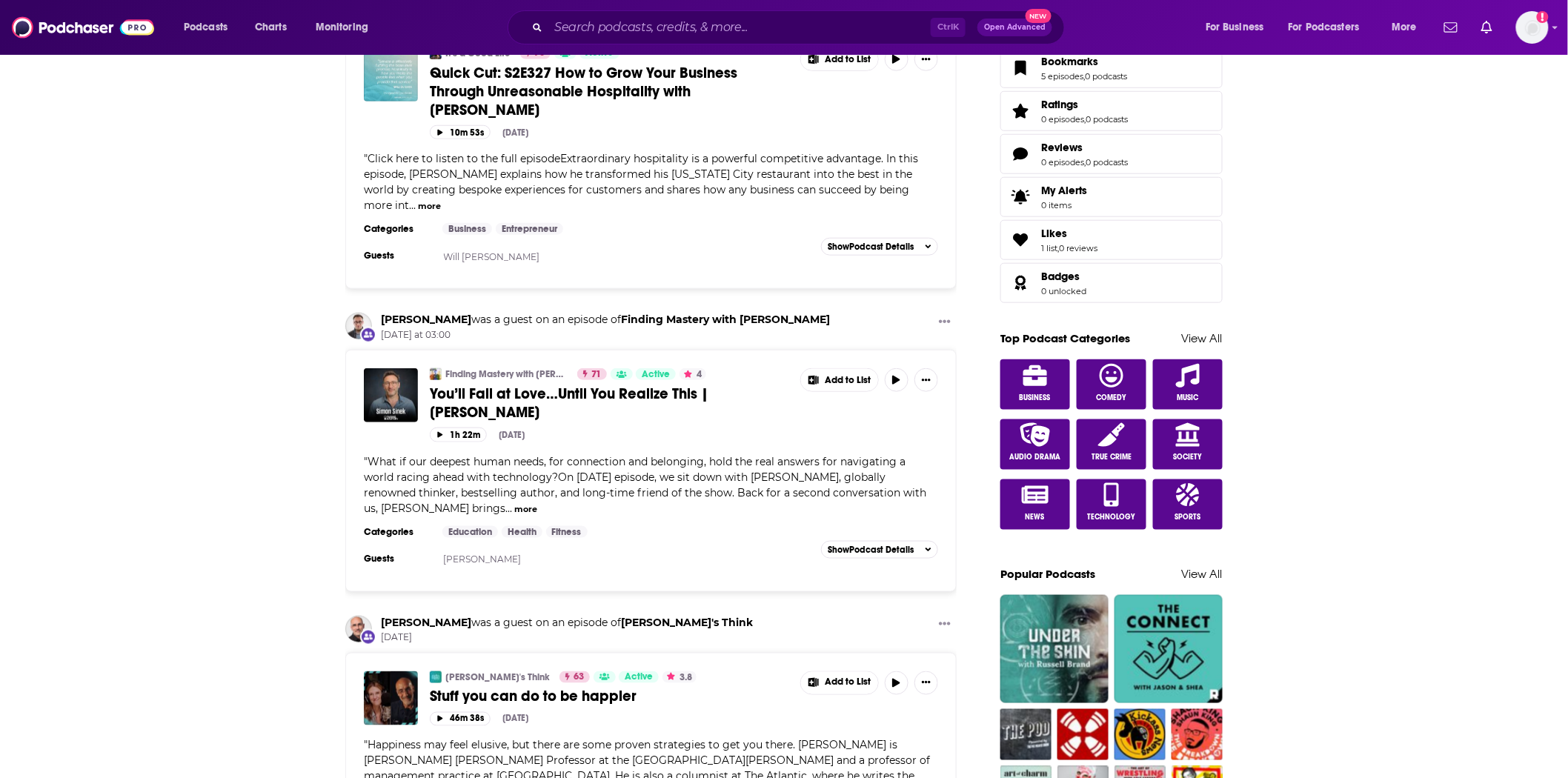
click at [682, 385] on span "You’ll Fail at Love…Until You Realize This | [PERSON_NAME]" at bounding box center [569, 403] width 278 height 37
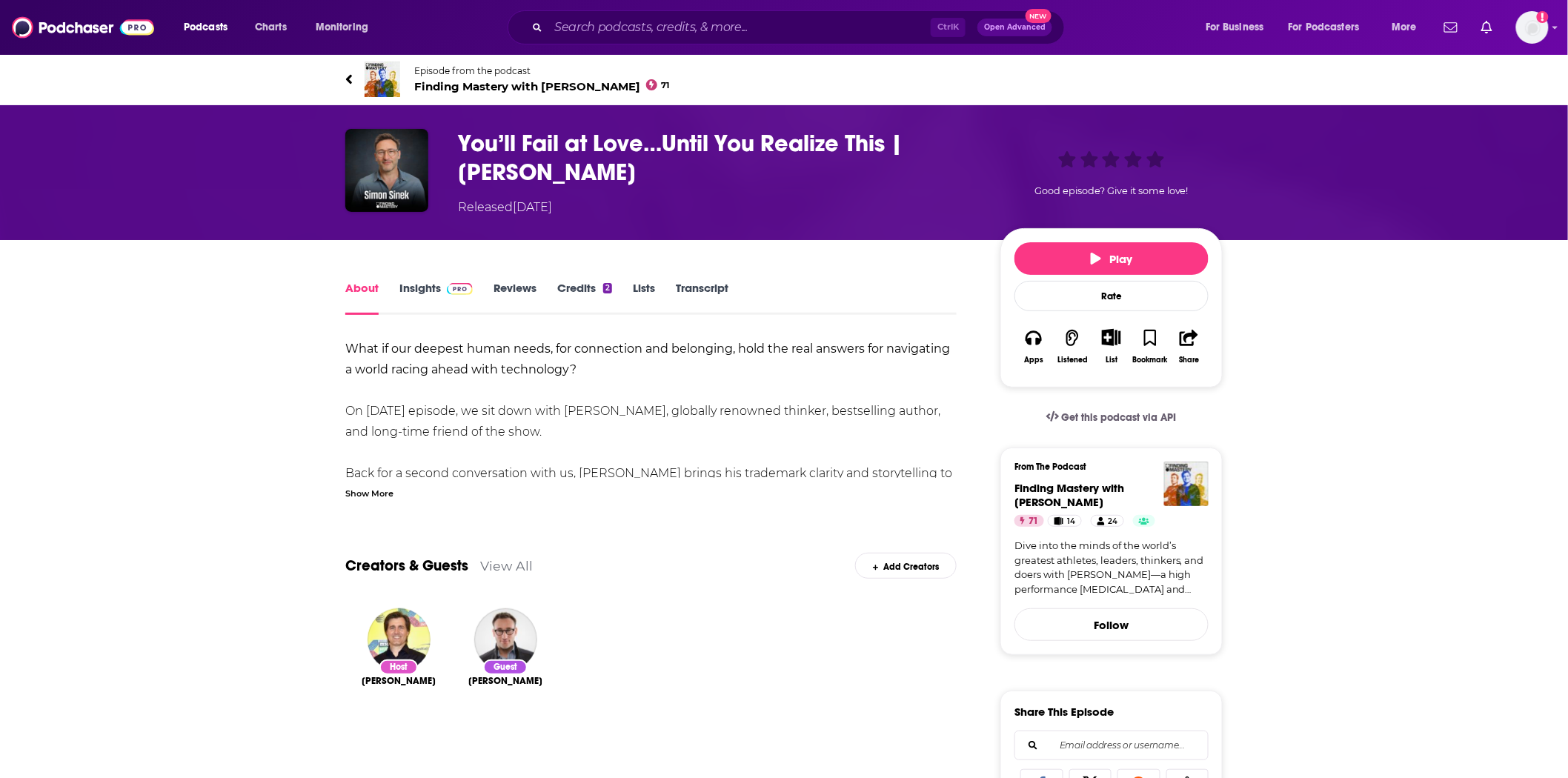
click at [685, 291] on link "Transcript" at bounding box center [703, 297] width 53 height 34
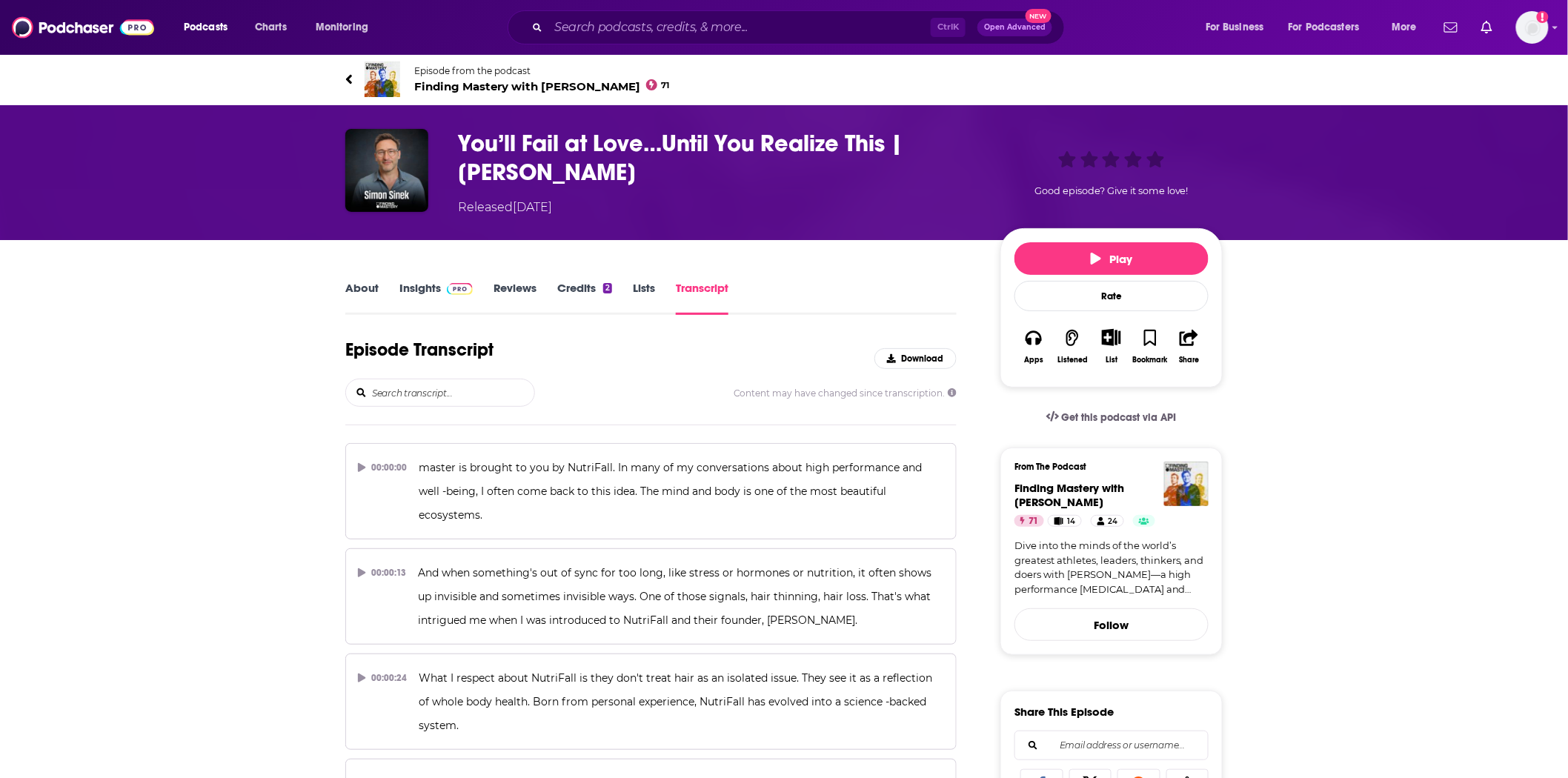
click at [498, 401] on input "search" at bounding box center [452, 392] width 164 height 26
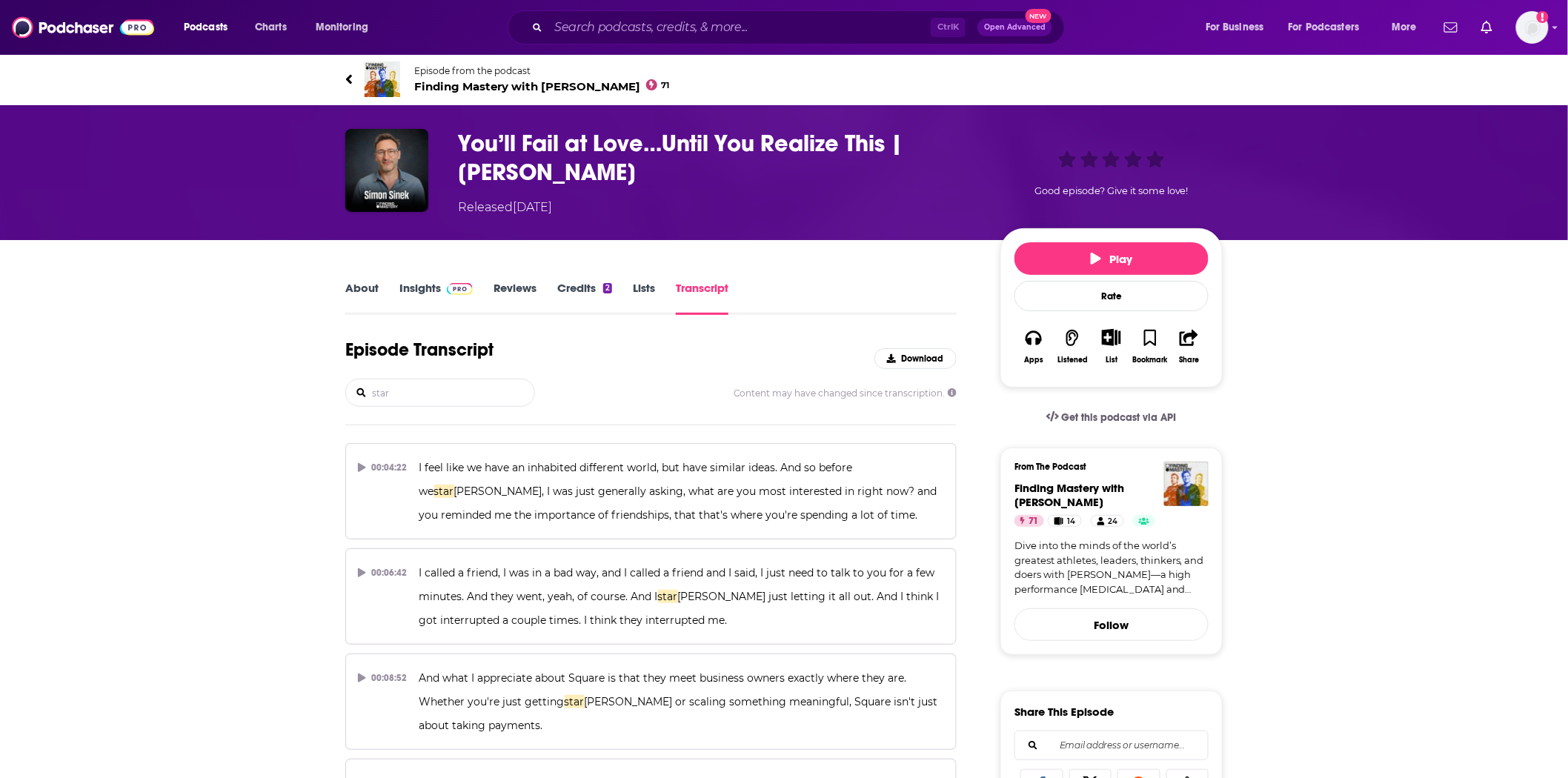
click at [498, 398] on input "star" at bounding box center [452, 392] width 164 height 26
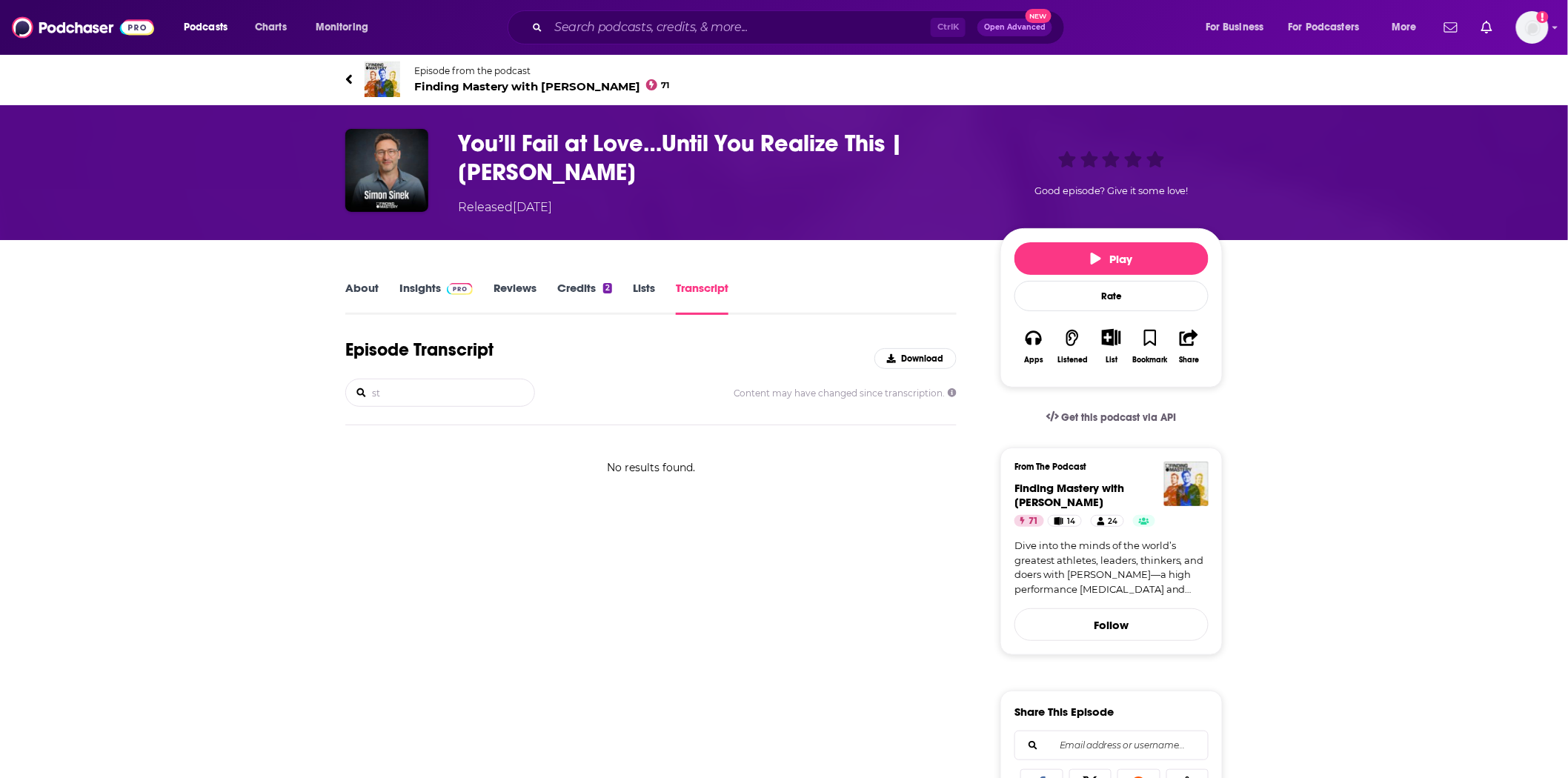
type input "s"
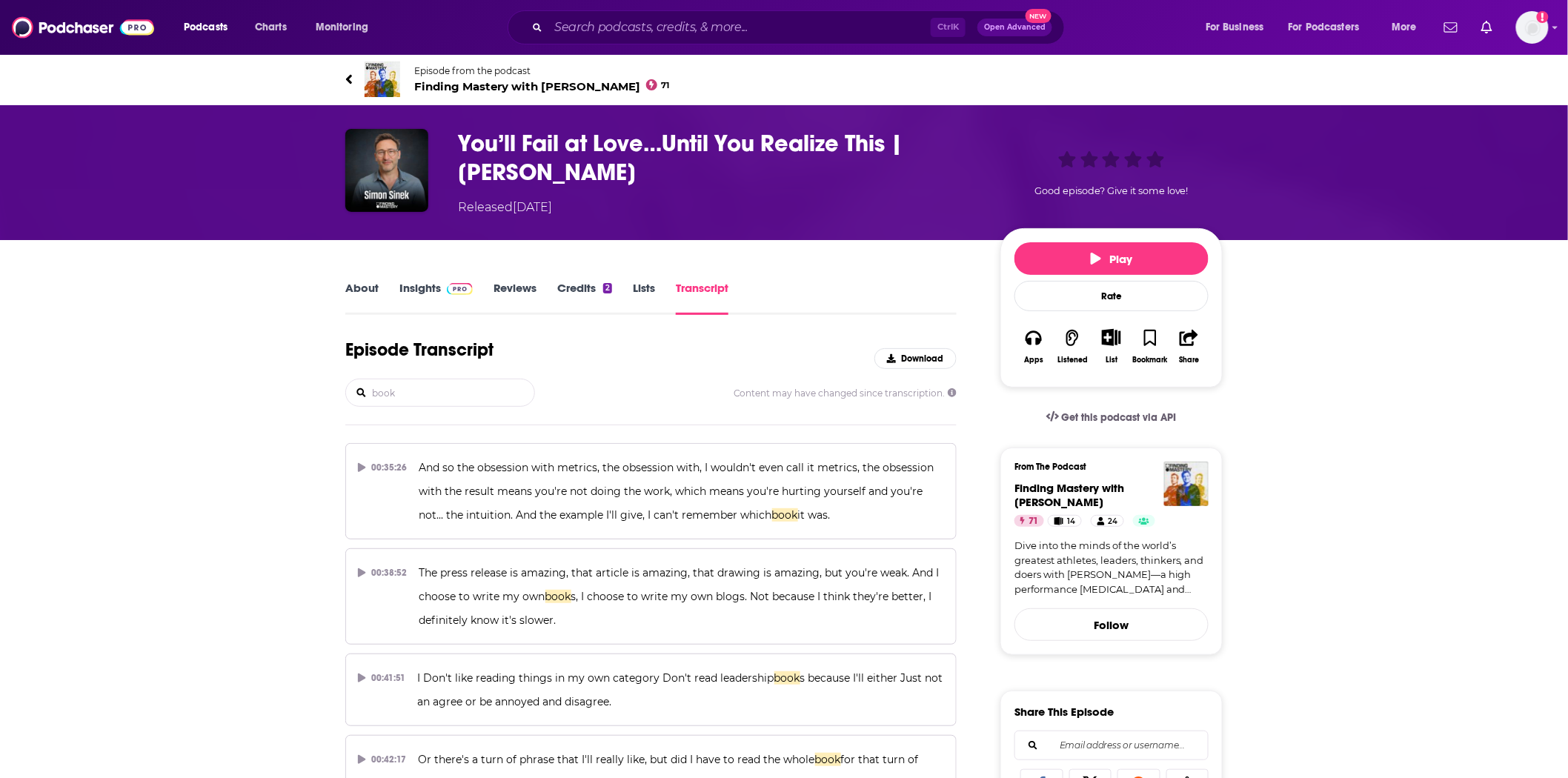
type input "book"
click at [52, 29] on img at bounding box center [83, 27] width 142 height 28
